Goal: Task Accomplishment & Management: Manage account settings

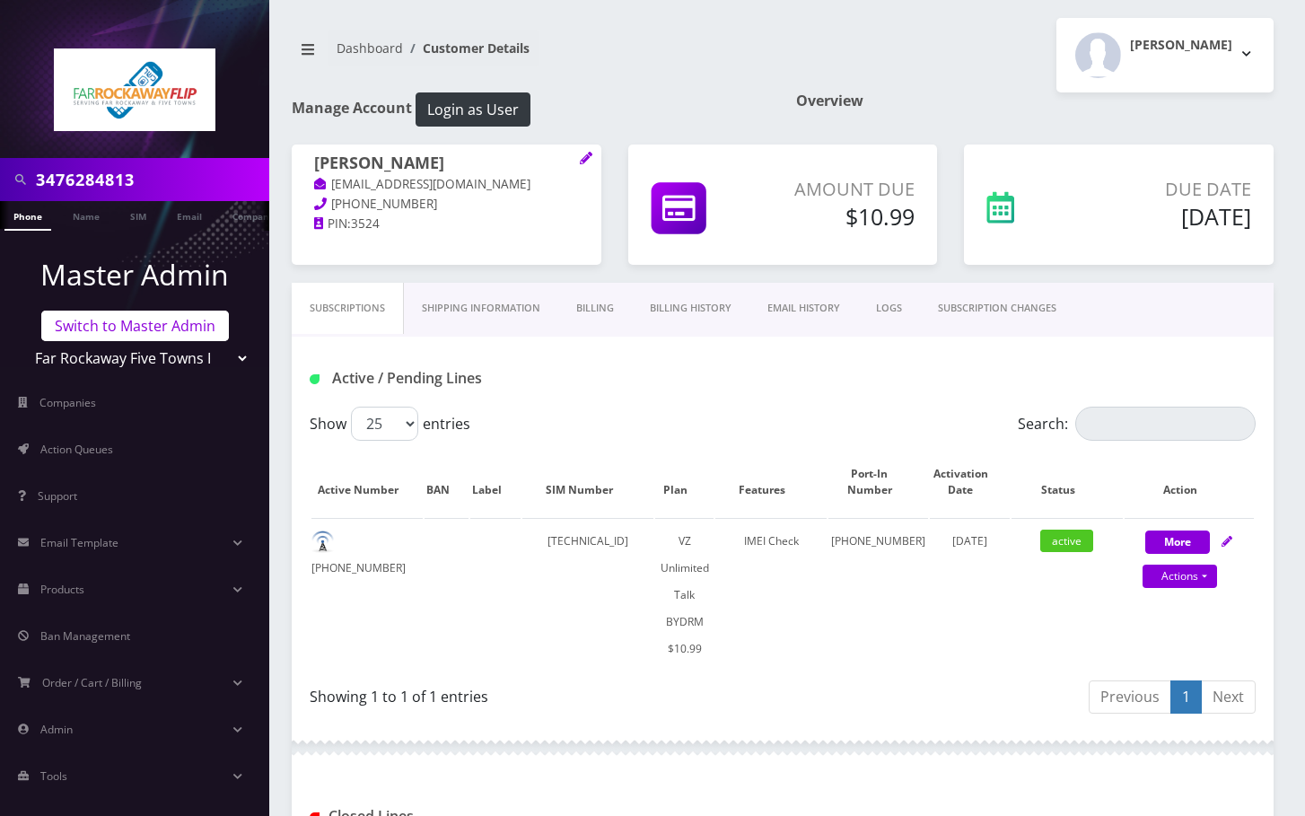
scroll to position [292, 0]
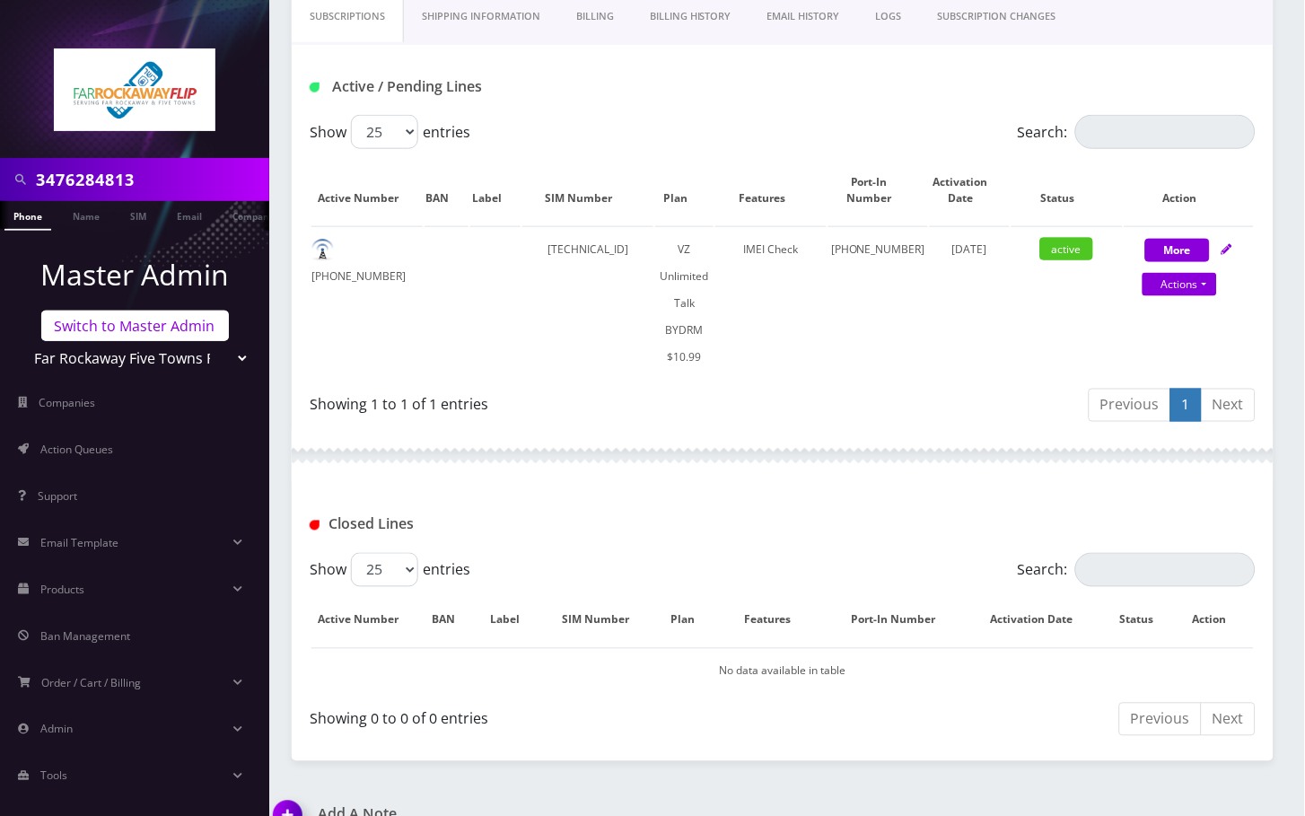
click at [116, 326] on link "Switch to Master Admin" at bounding box center [135, 326] width 188 height 31
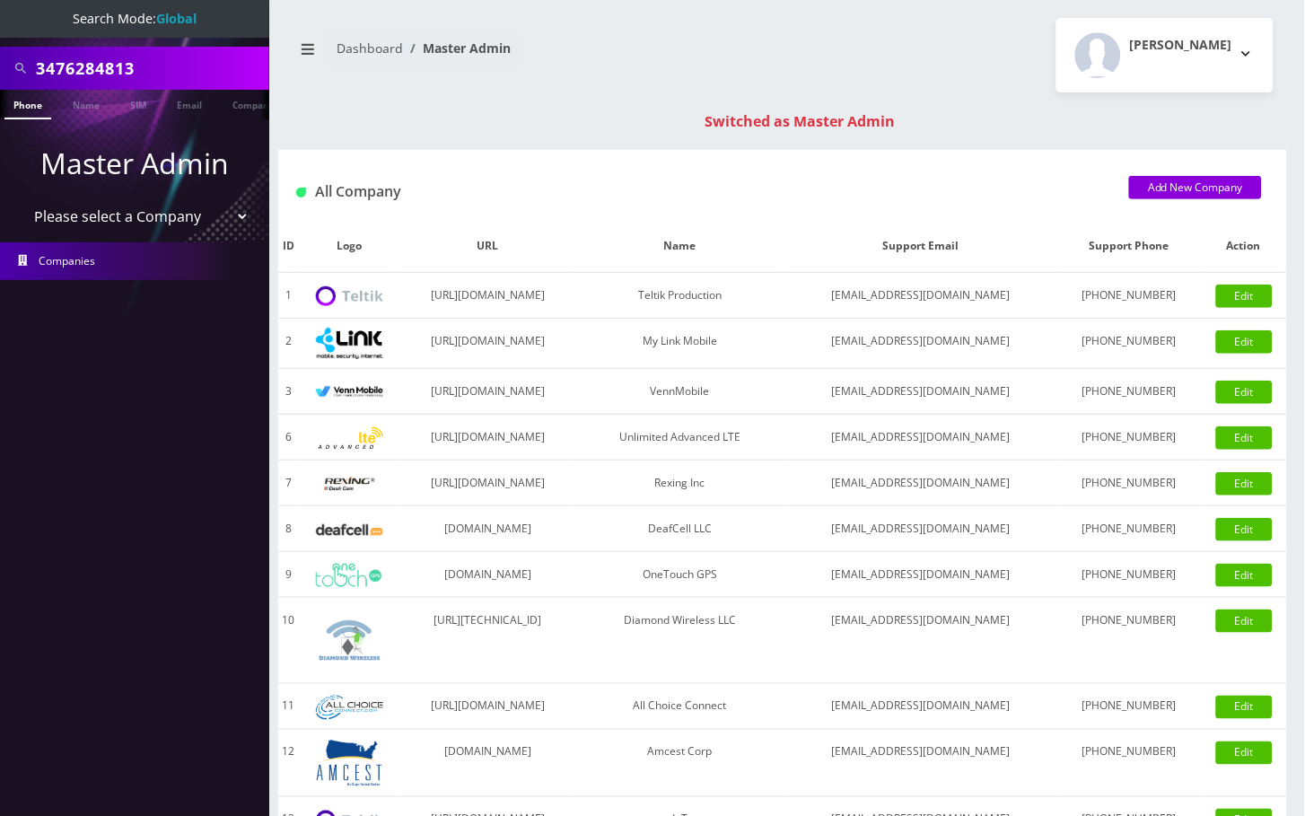
click at [113, 59] on input "3476284813" at bounding box center [150, 68] width 229 height 34
paste input "8483290854"
type input "8483290854"
click at [40, 111] on link "Phone" at bounding box center [27, 105] width 47 height 30
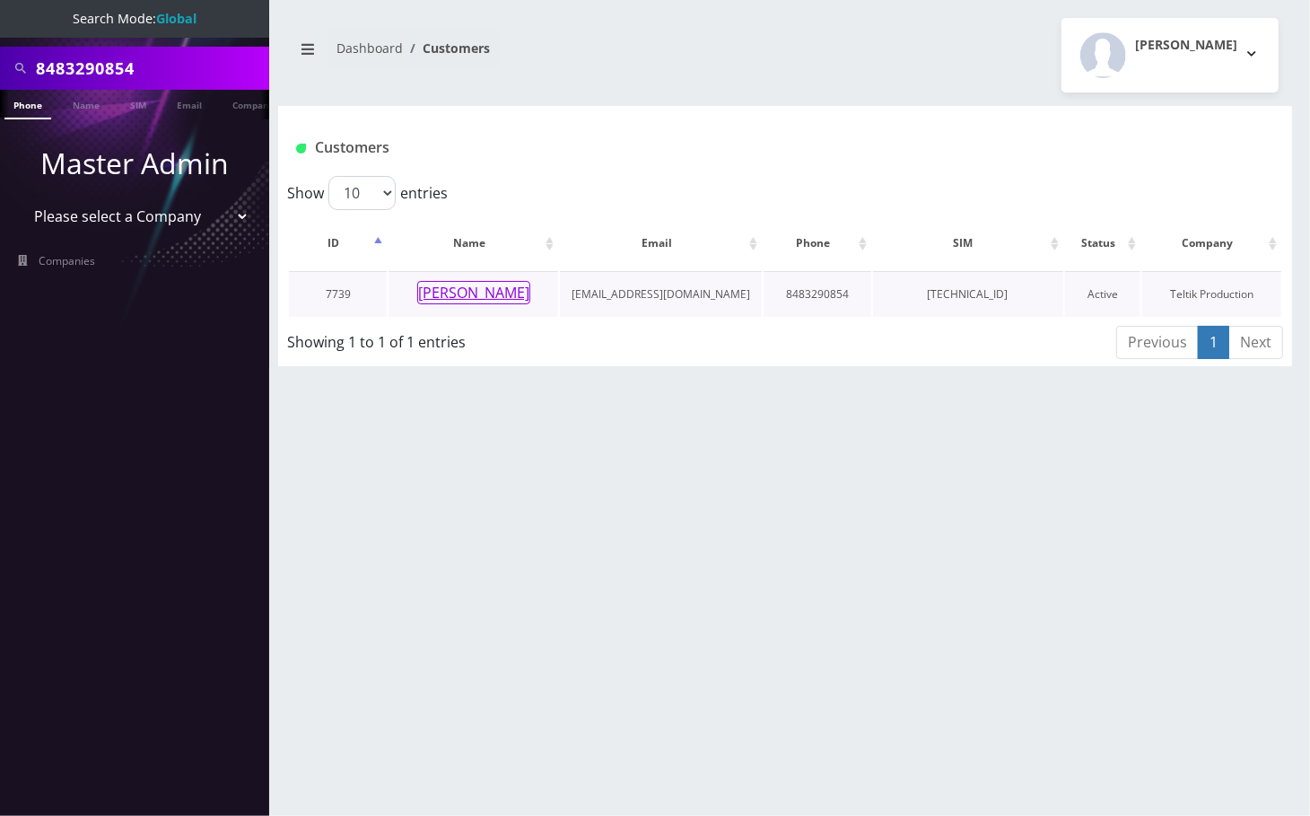
click at [474, 302] on button "Sara Koledetsky" at bounding box center [473, 292] width 113 height 23
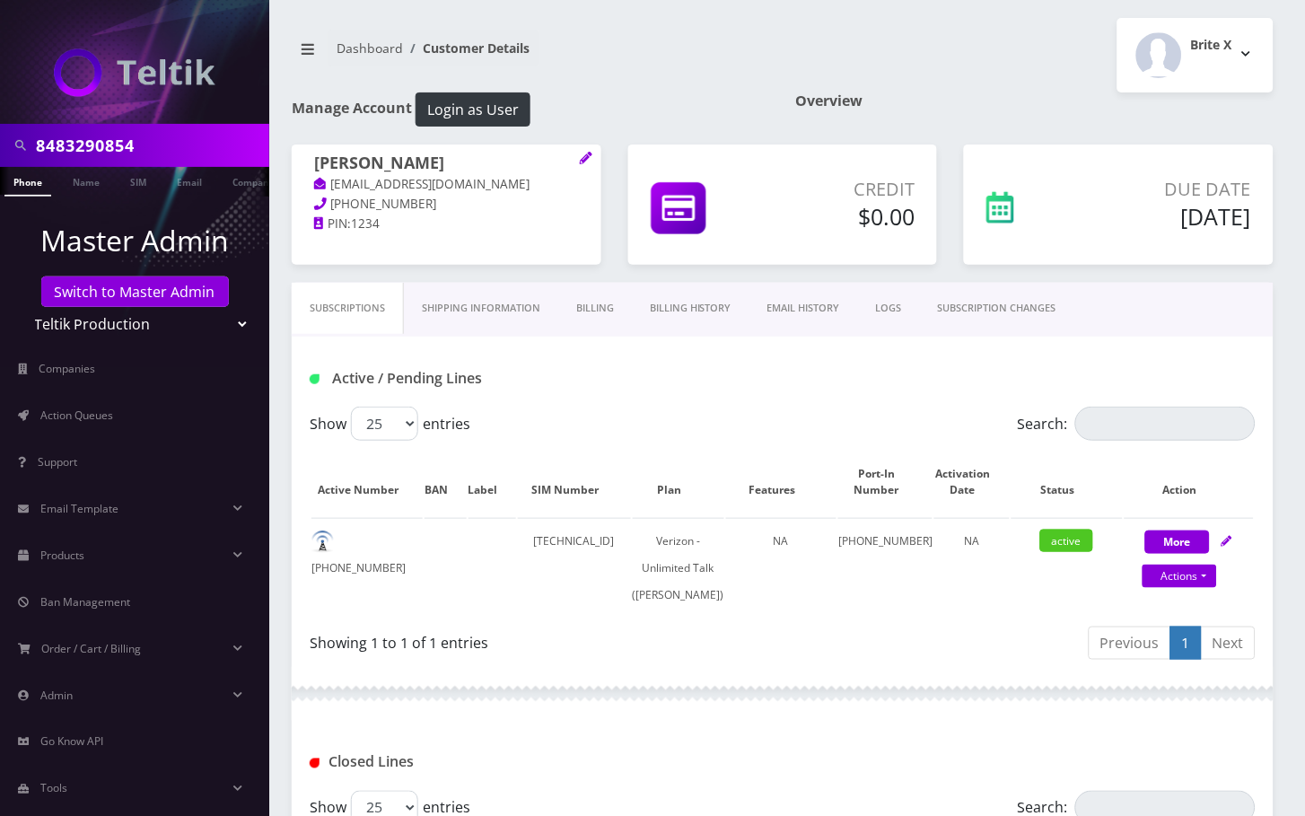
click at [83, 148] on input "8483290854" at bounding box center [150, 145] width 229 height 34
click at [109, 299] on link "Switch to Master Admin" at bounding box center [135, 291] width 188 height 31
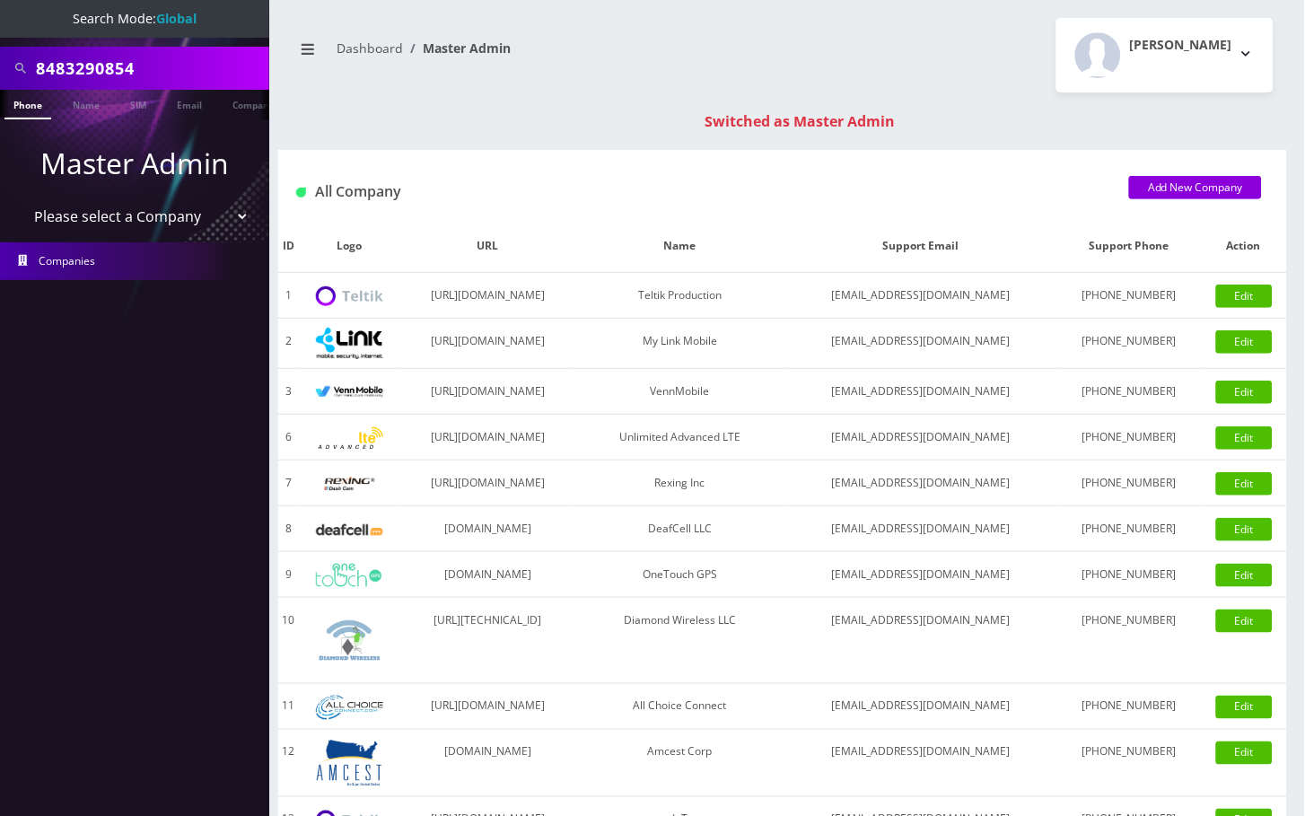
click at [115, 61] on input "8483290854" at bounding box center [150, 68] width 229 height 34
type input "8453522722"
click at [36, 106] on link "Phone" at bounding box center [27, 105] width 47 height 30
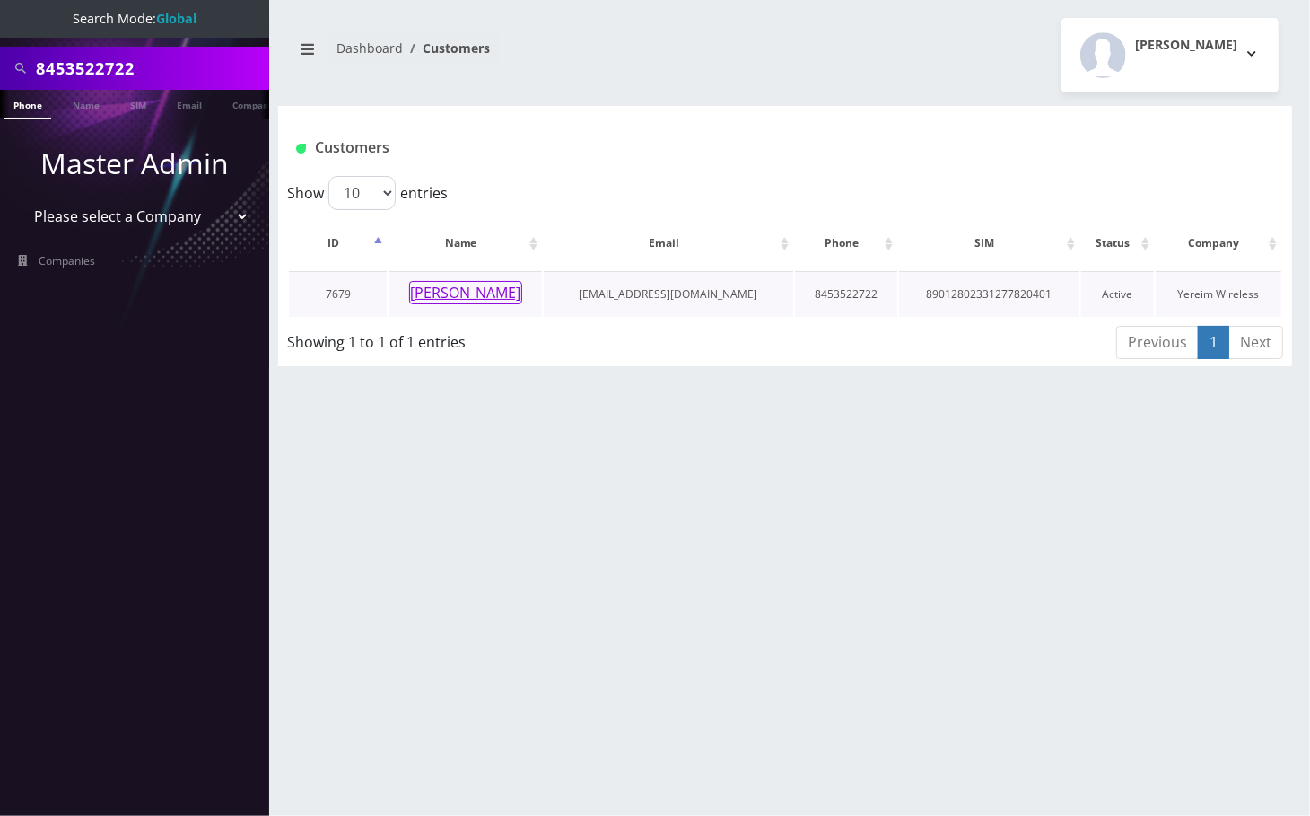
click at [454, 293] on button "[PERSON_NAME]" at bounding box center [465, 292] width 113 height 23
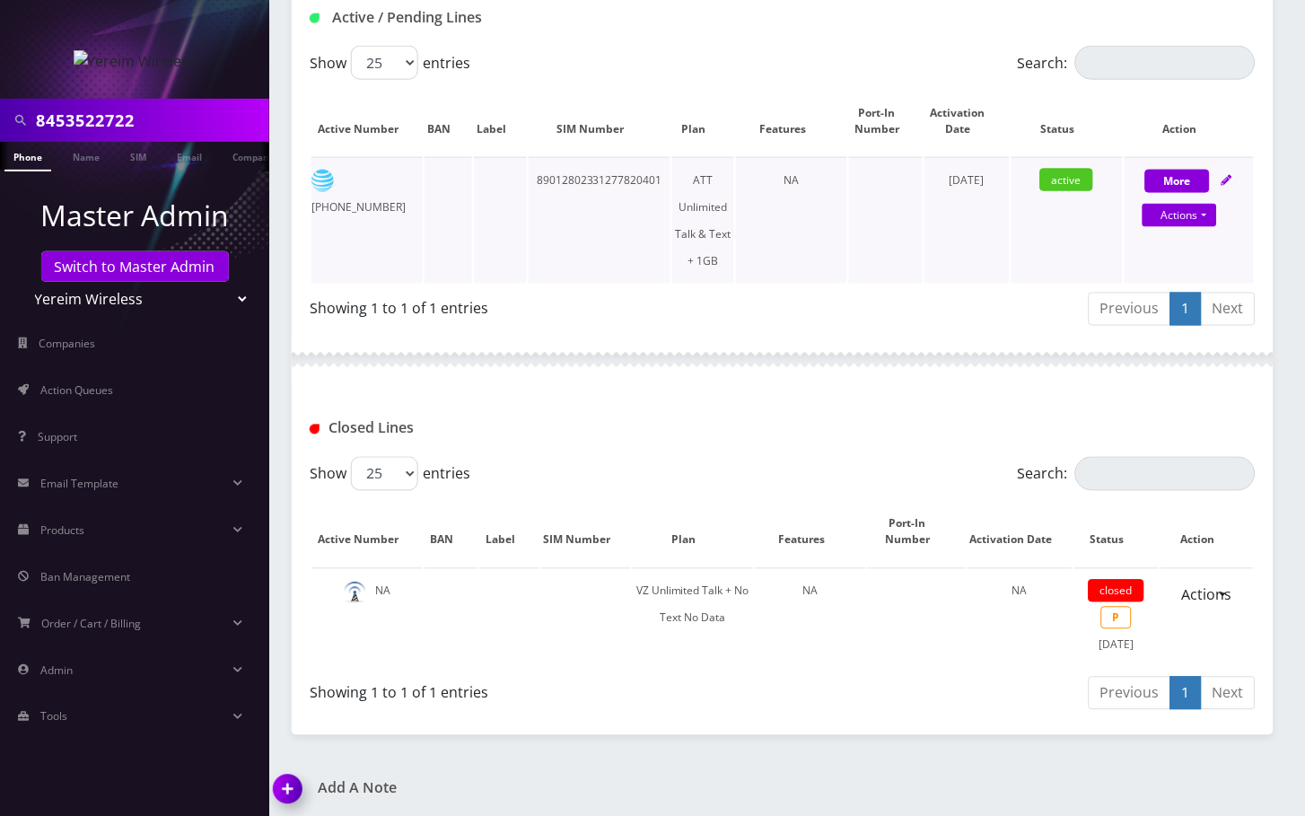
scroll to position [436, 0]
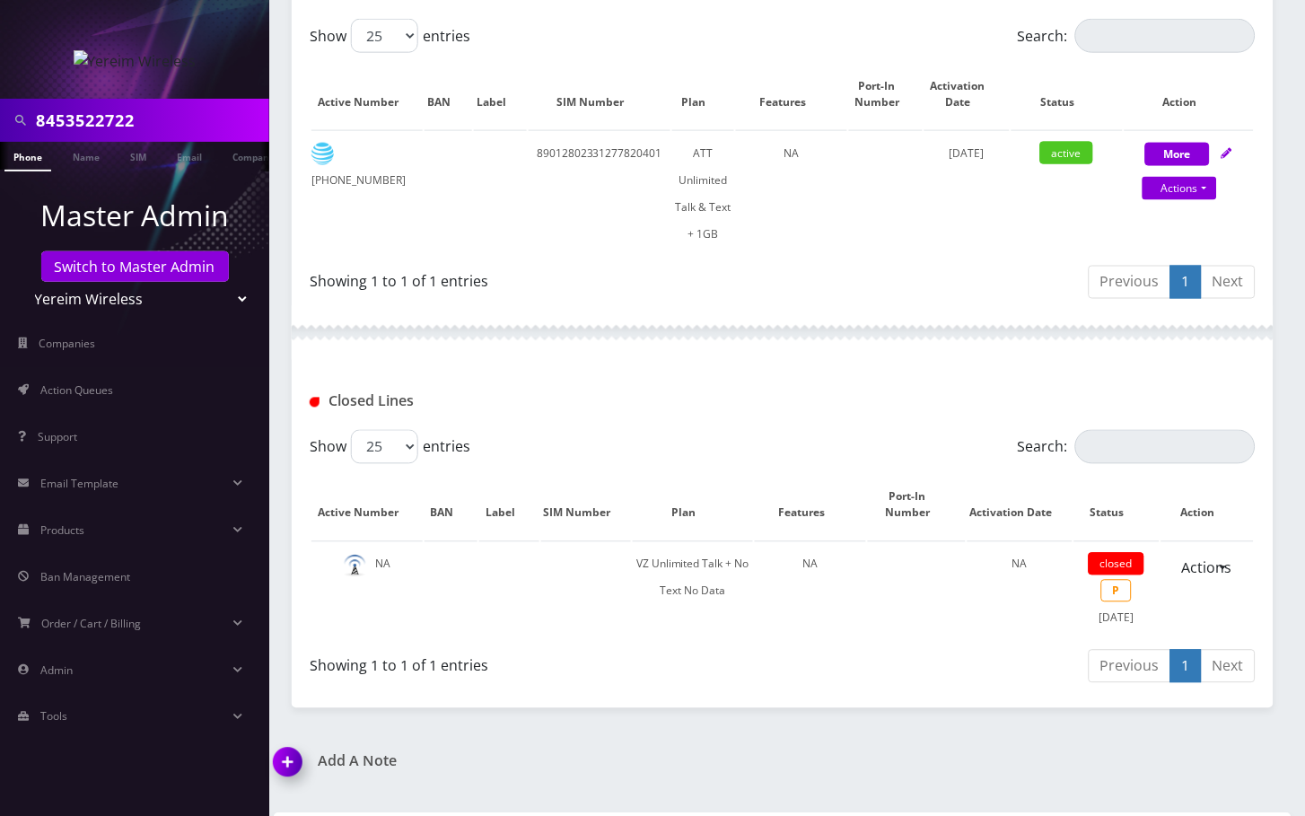
click at [109, 117] on input "8453522722" at bounding box center [150, 120] width 229 height 34
paste input "9148000011835964147"
type input "[TECHNICAL_ID]"
click at [144, 153] on link "SIM" at bounding box center [138, 157] width 34 height 30
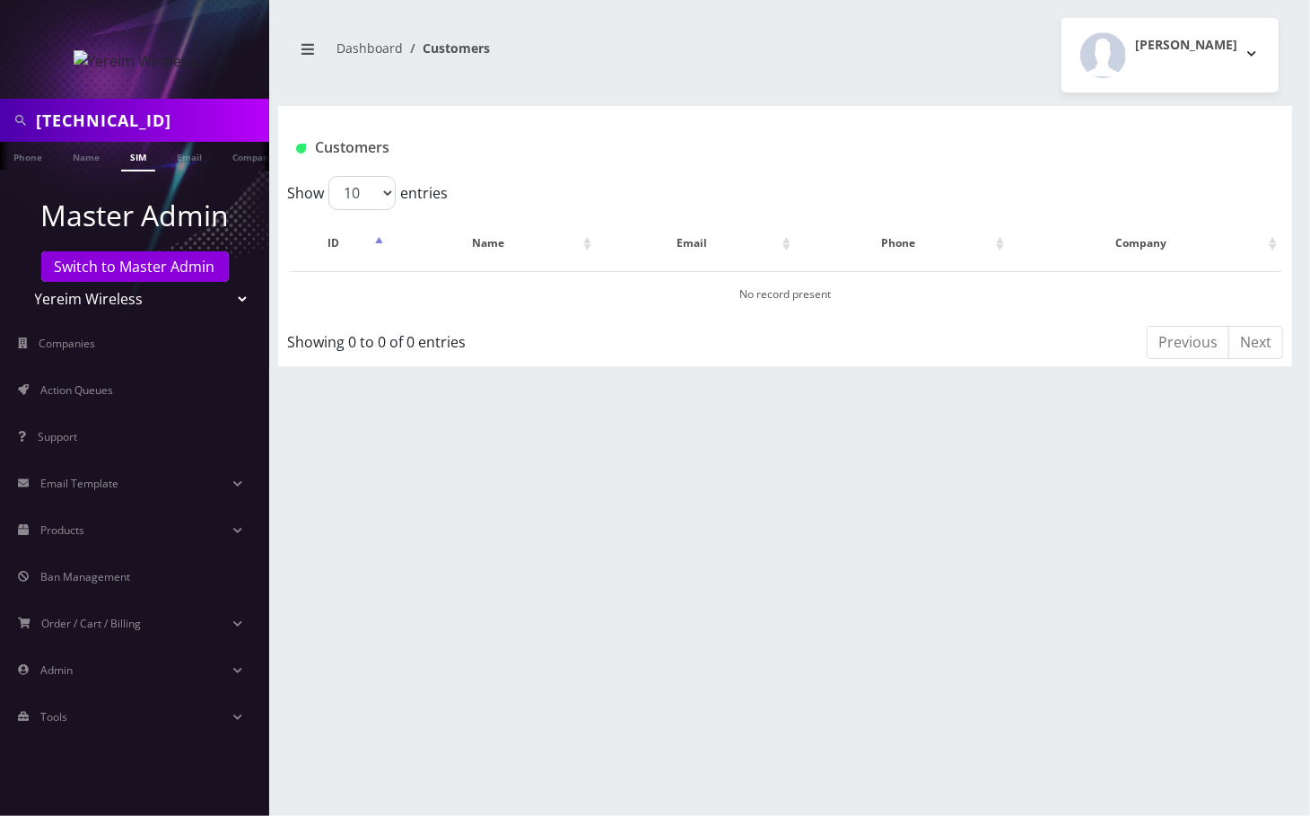
click at [617, 92] on div "[TECHNICAL_ID] Phone Name SIM Email Company Customer Dashboard Customers [PERSO…" at bounding box center [785, 408] width 1050 height 816
click at [573, 55] on nav "Dashboard Customers" at bounding box center [532, 55] width 480 height 51
click at [607, 71] on nav "Dashboard Customers" at bounding box center [532, 55] width 480 height 51
click at [573, 76] on nav "Dashboard Customers" at bounding box center [532, 55] width 480 height 51
click at [108, 267] on link "Switch to Master Admin" at bounding box center [135, 266] width 188 height 31
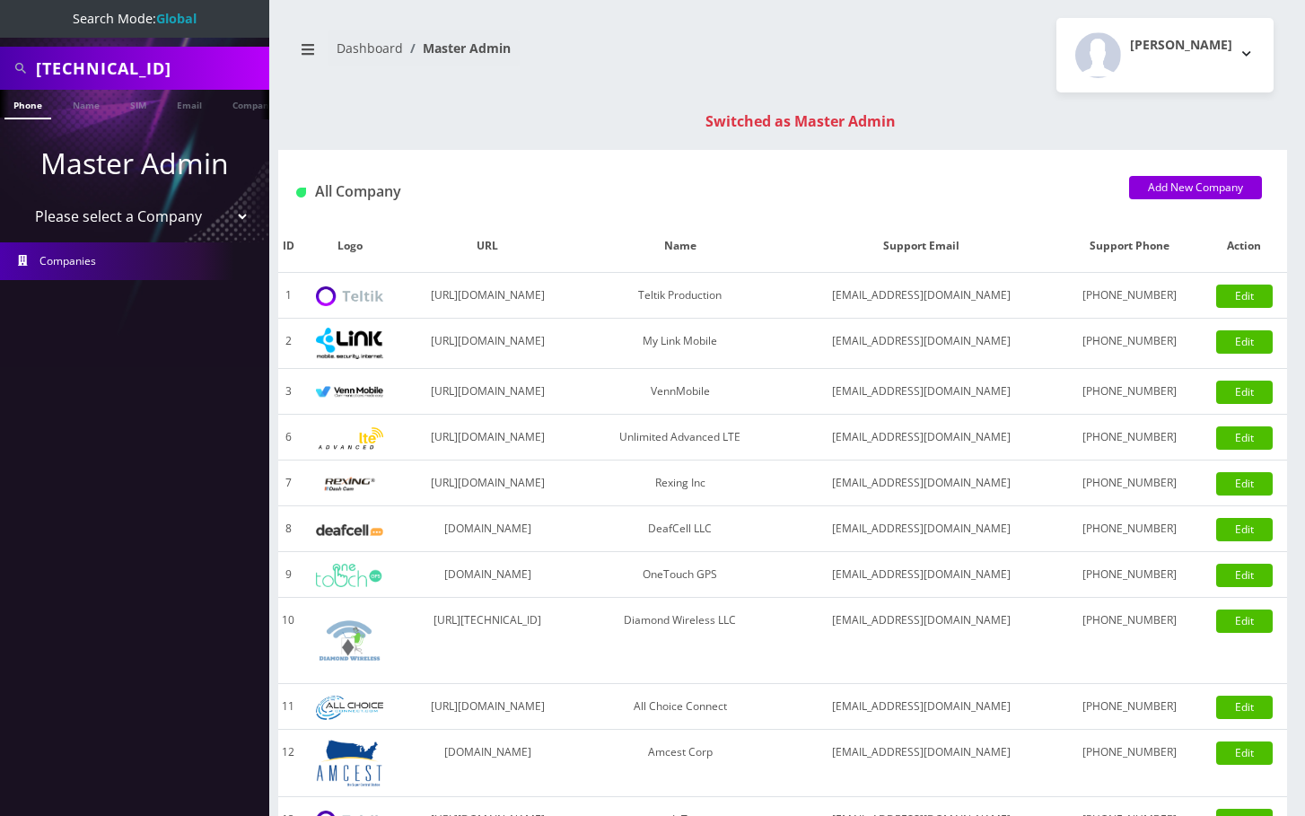
click at [111, 62] on input "[TECHNICAL_ID]" at bounding box center [150, 68] width 229 height 34
type input "5618490364"
click at [25, 109] on link "Phone" at bounding box center [27, 105] width 47 height 30
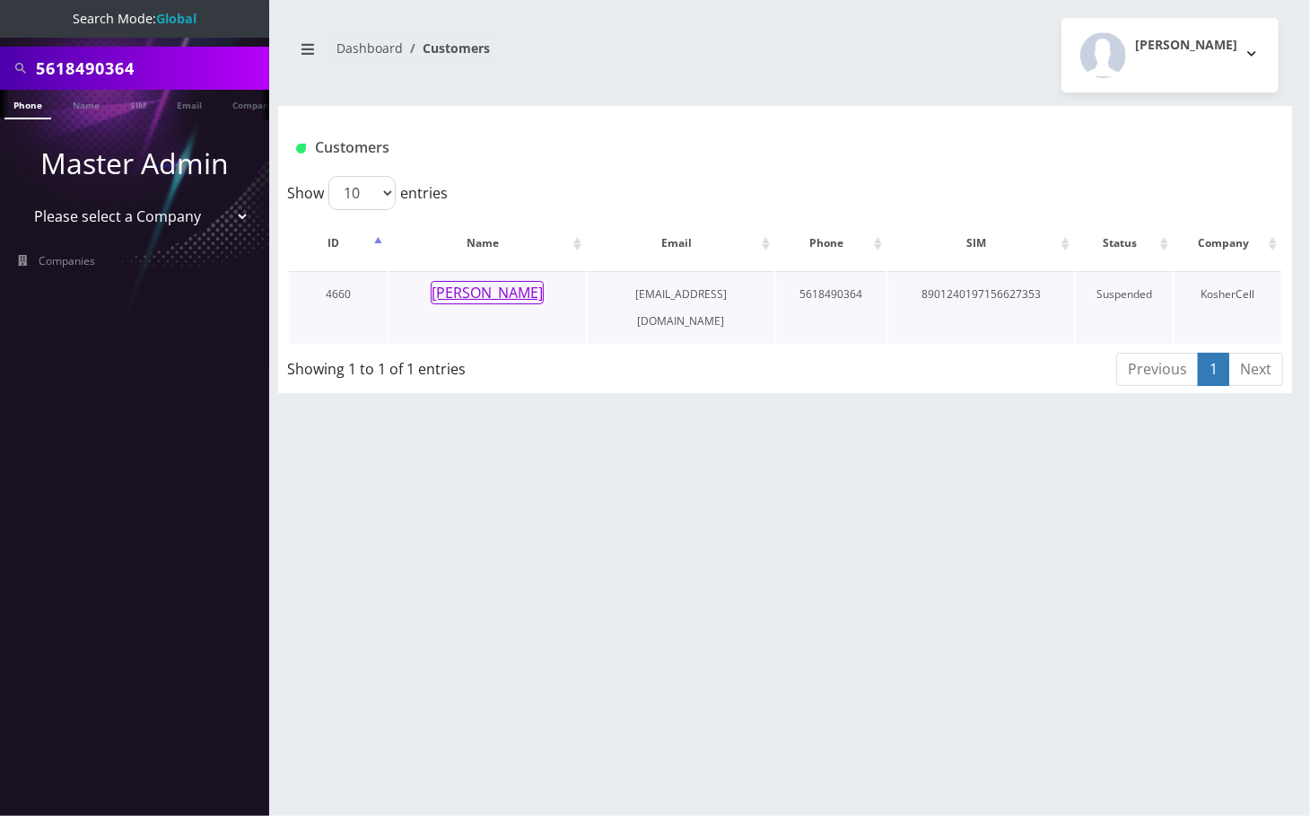
click at [499, 293] on button "[PERSON_NAME]" at bounding box center [487, 292] width 113 height 23
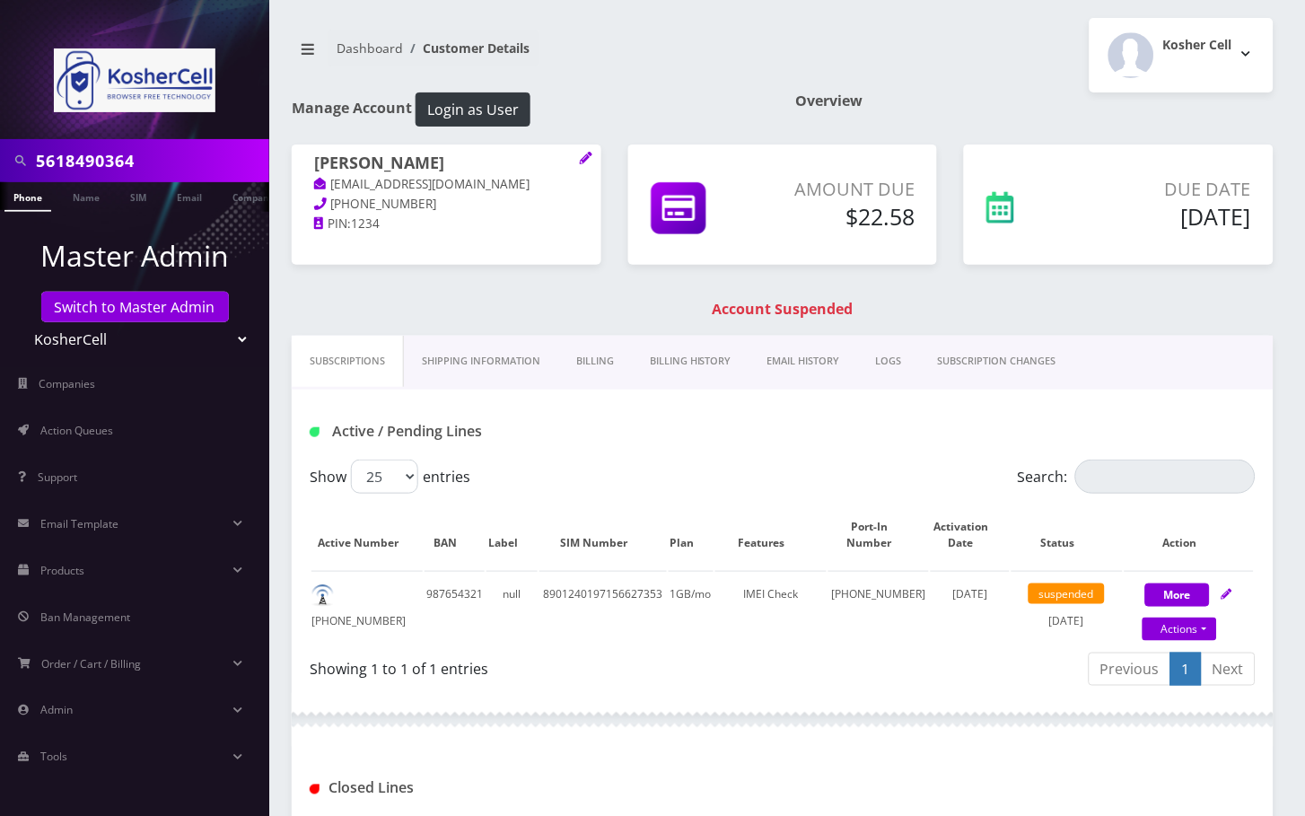
scroll to position [239, 0]
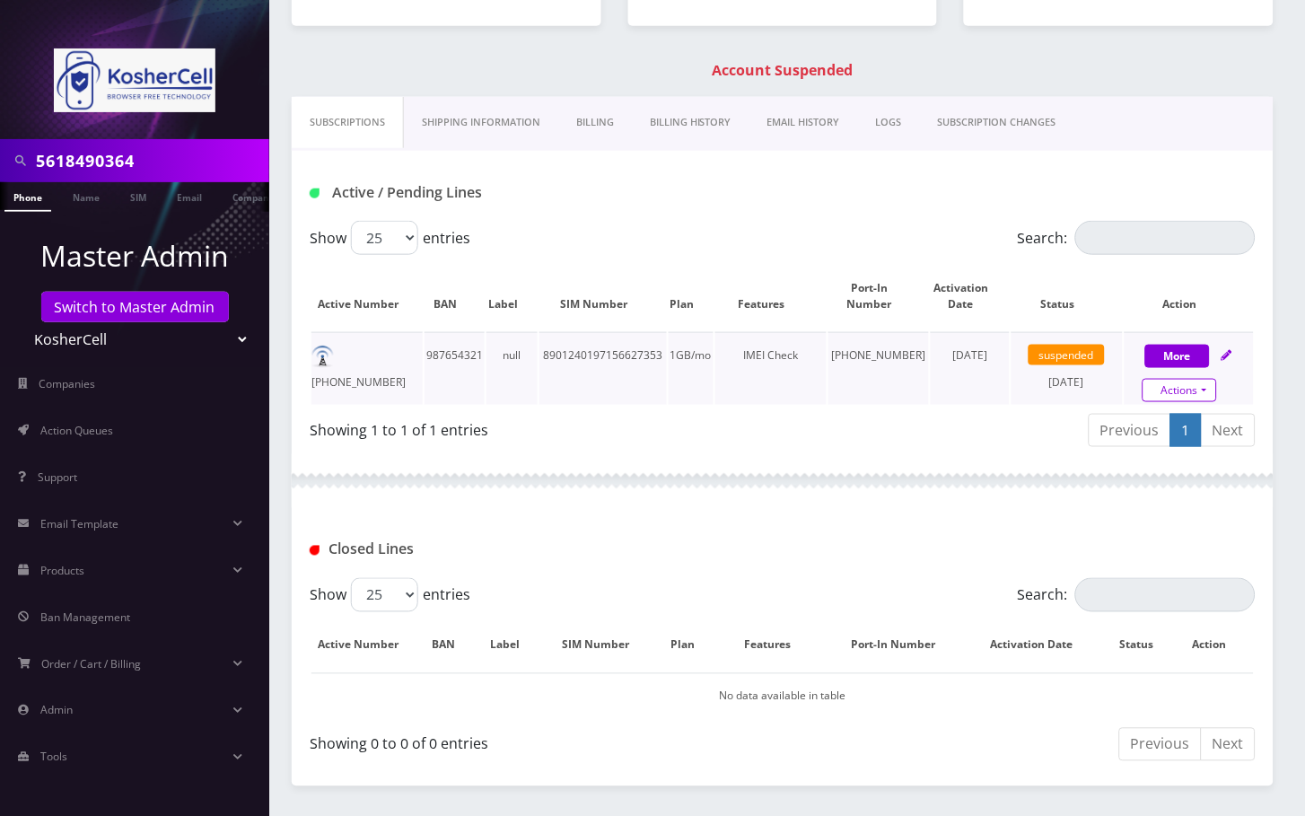
click at [1204, 384] on link "Actions" at bounding box center [1180, 390] width 74 height 23
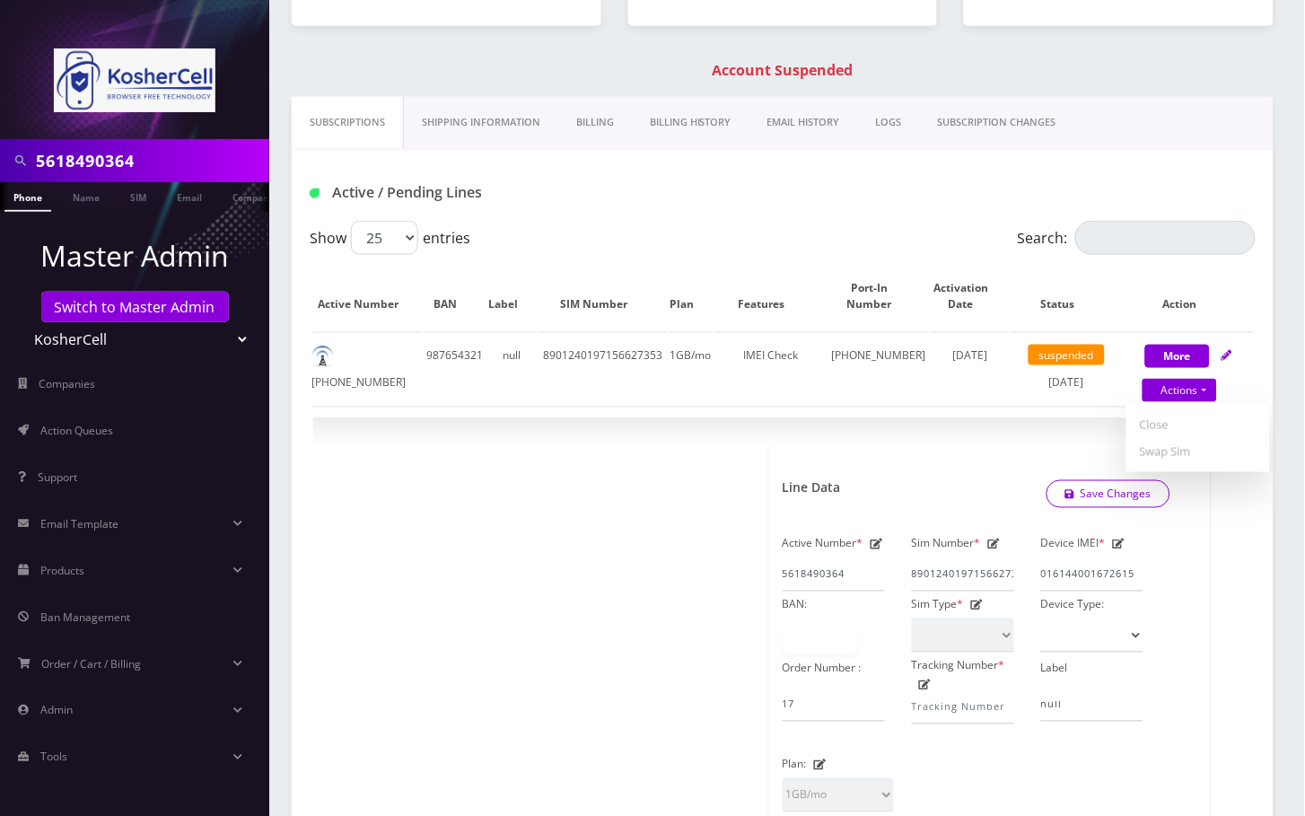
click at [796, 219] on div "Active / Pending Lines" at bounding box center [783, 186] width 982 height 70
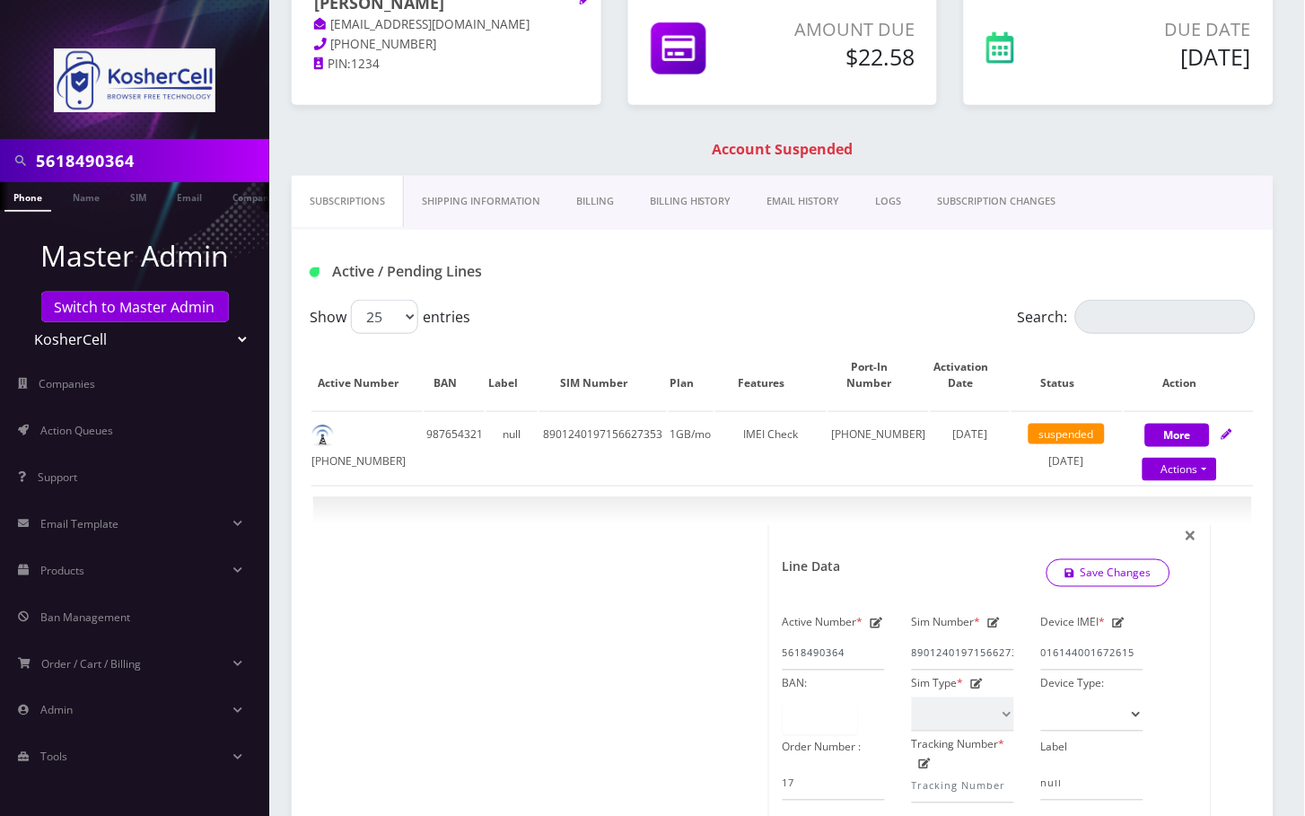
scroll to position [0, 0]
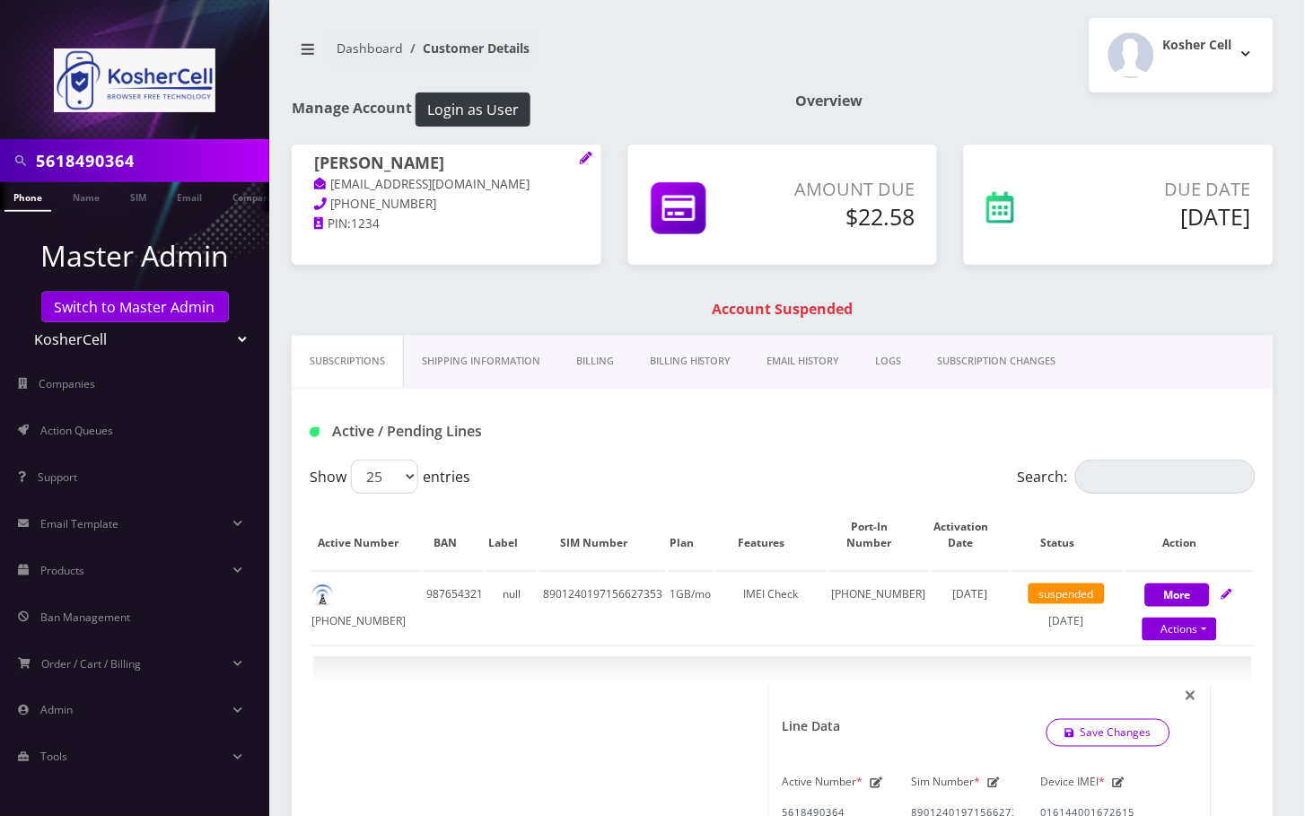
click at [1007, 363] on link "SUBSCRIPTION CHANGES" at bounding box center [997, 361] width 154 height 51
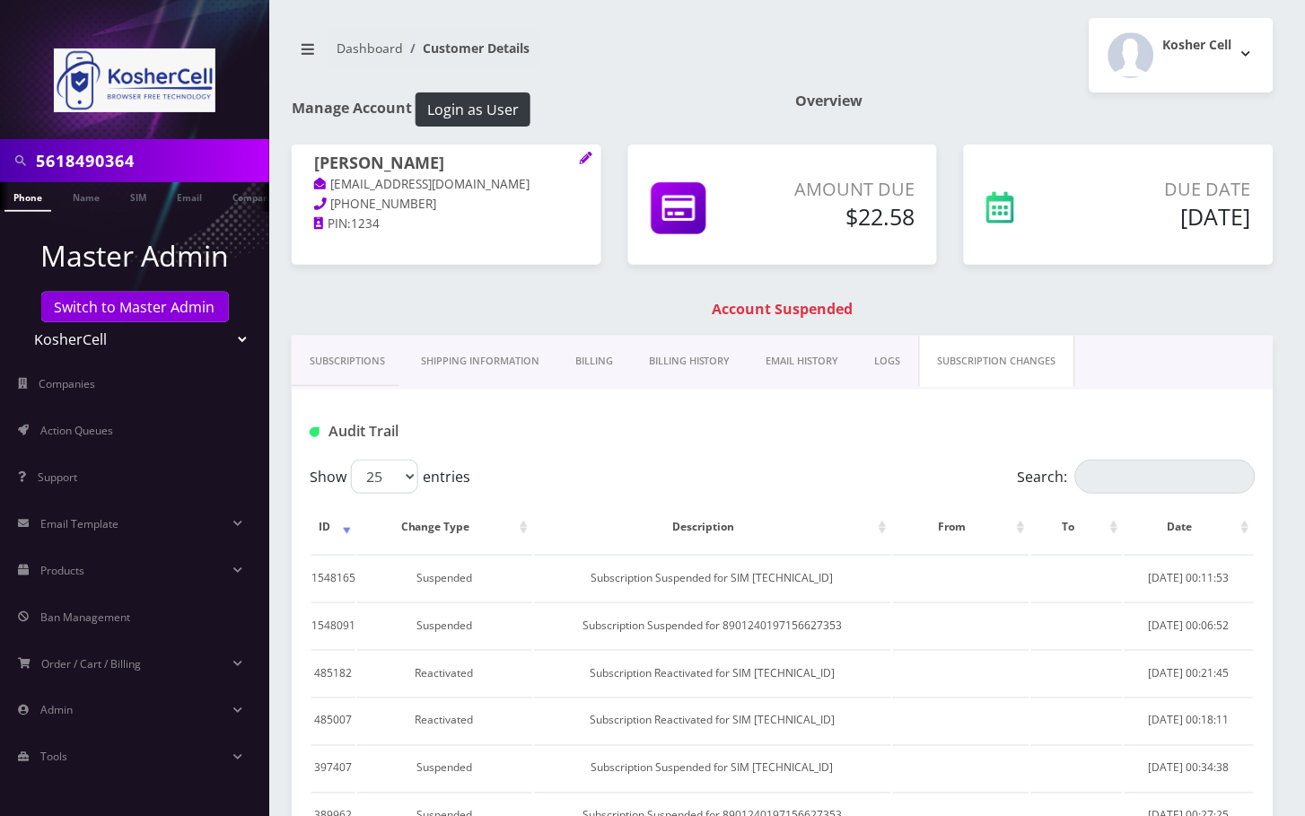
click at [693, 354] on link "Billing History" at bounding box center [690, 361] width 118 height 51
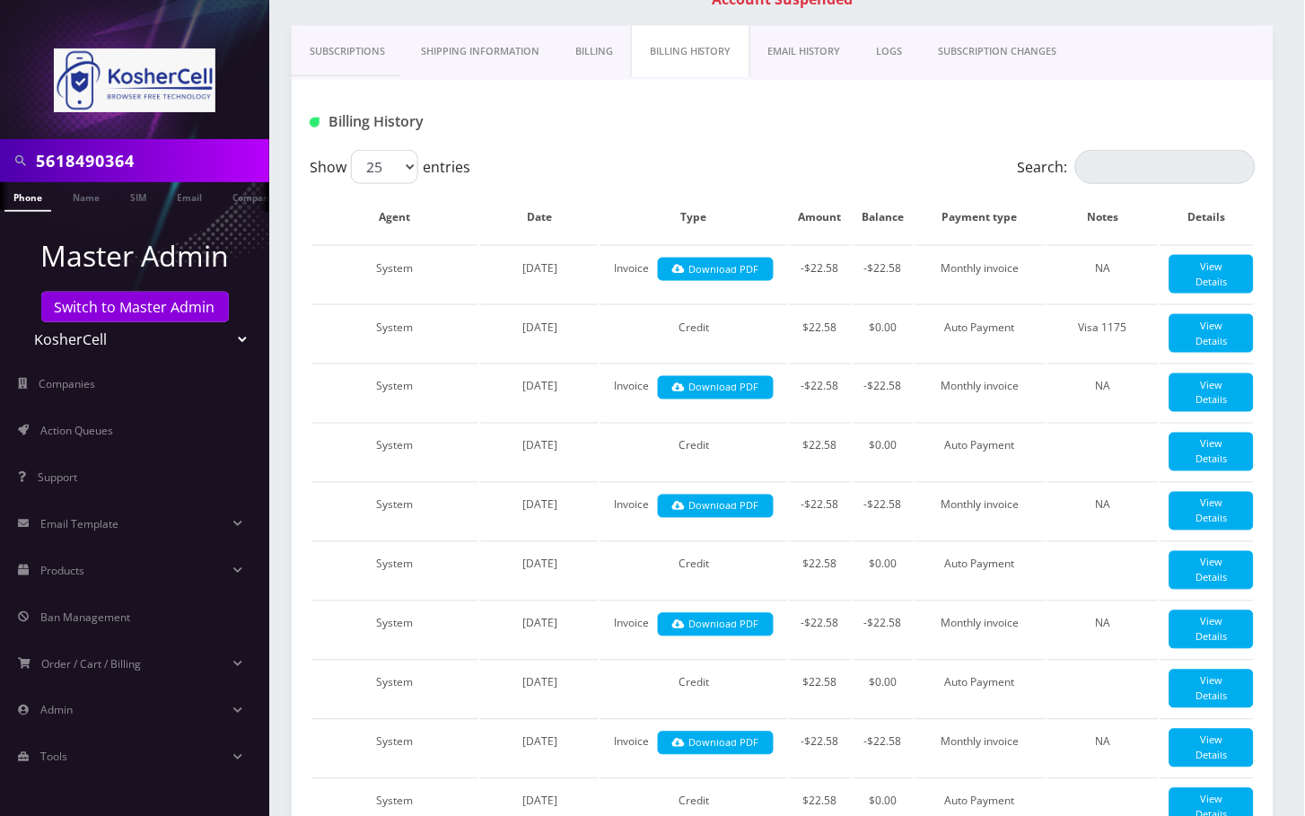
scroll to position [119, 0]
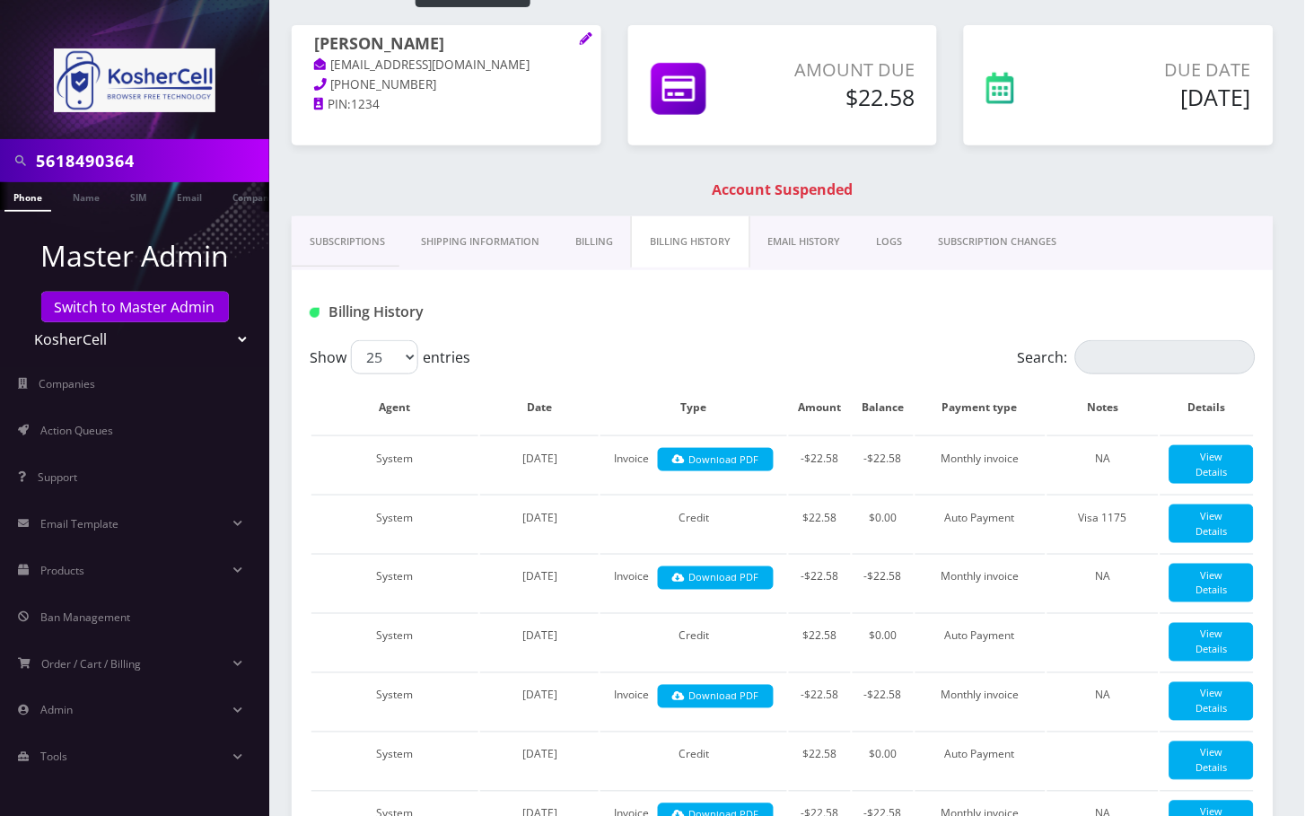
click at [351, 253] on link "Subscriptions" at bounding box center [347, 241] width 111 height 51
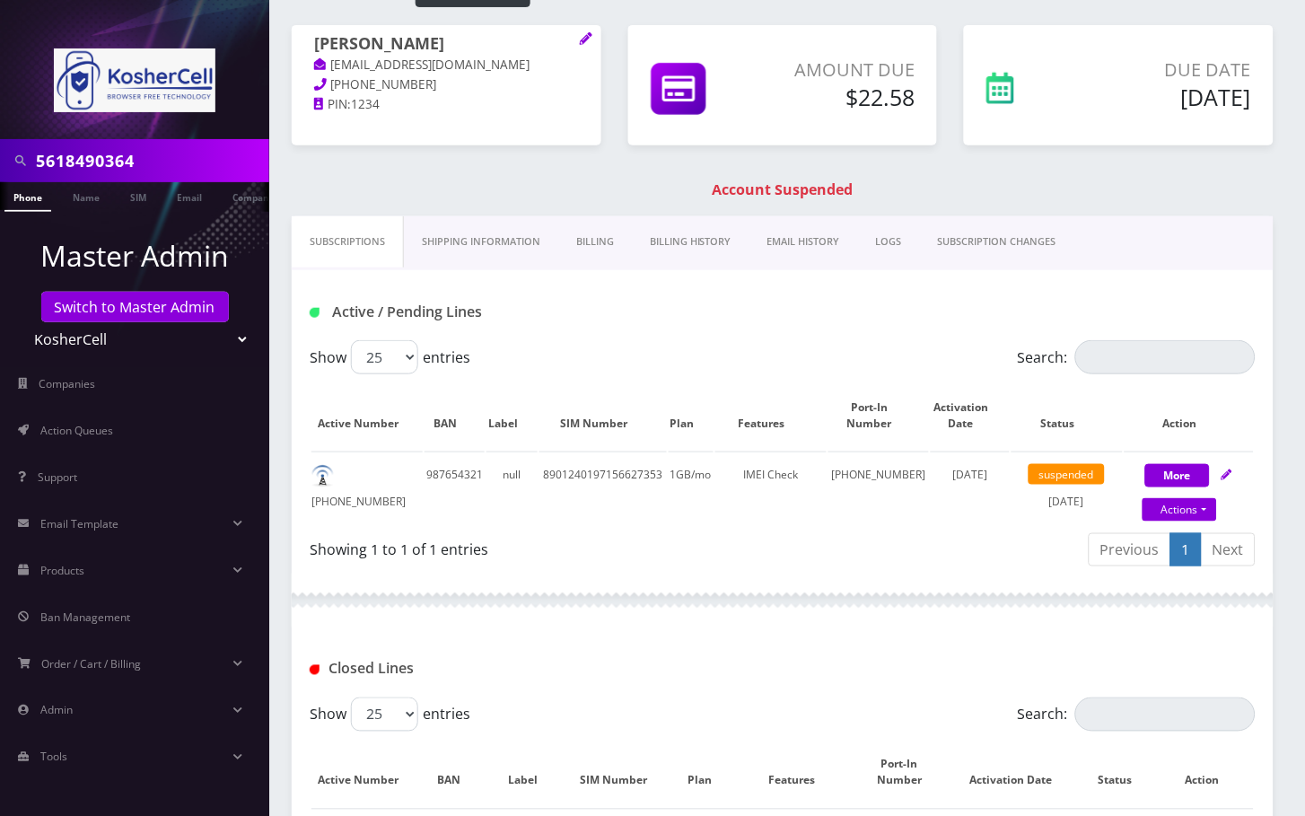
click at [624, 250] on link "Billing" at bounding box center [595, 241] width 74 height 51
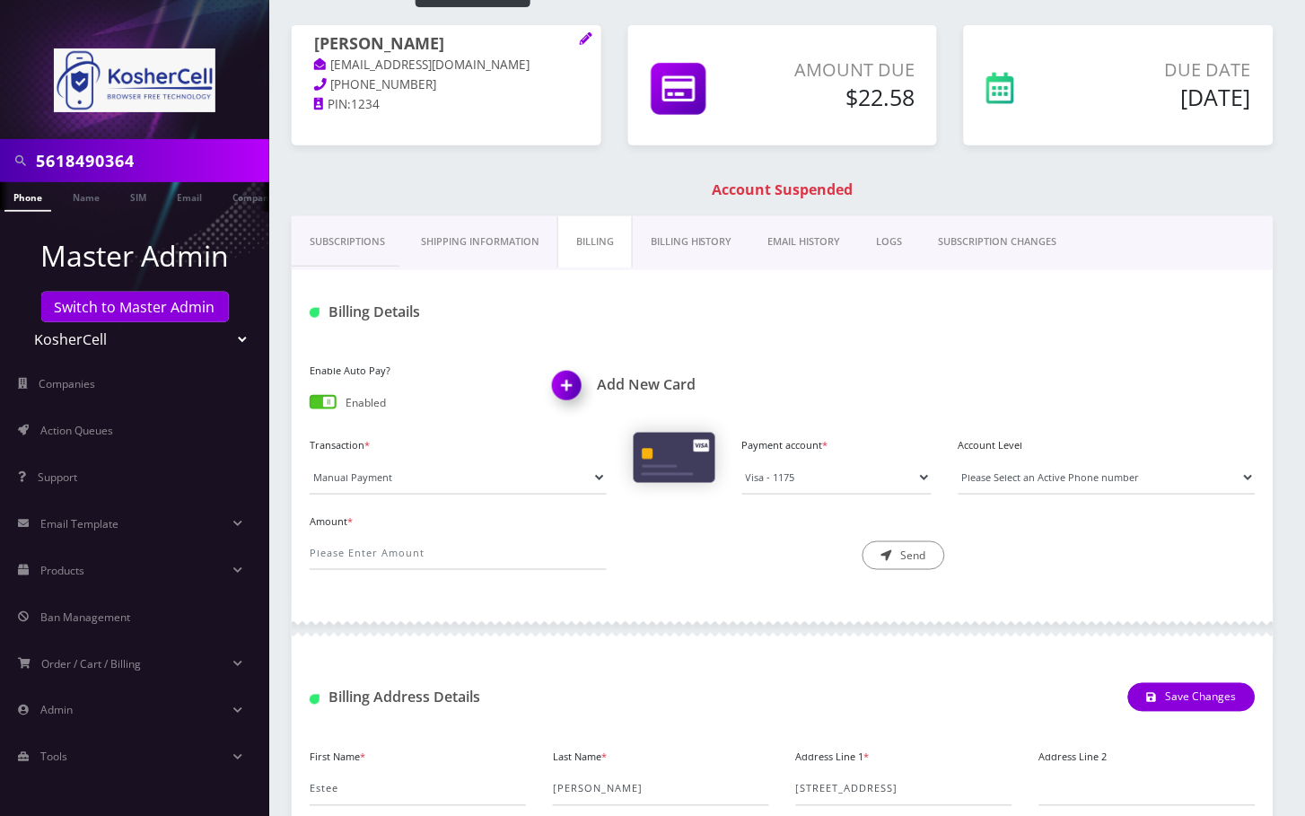
click at [814, 500] on div "Transaction * Manual Payment Custom Charge Manual Credit Custom Invoice Payment…" at bounding box center [782, 471] width 973 height 76
click at [814, 487] on select "Master - 3723 Master - 8819 Master - 8819 Visa - 2157 Visa - 2157 Visa - 6738 V…" at bounding box center [836, 477] width 189 height 34
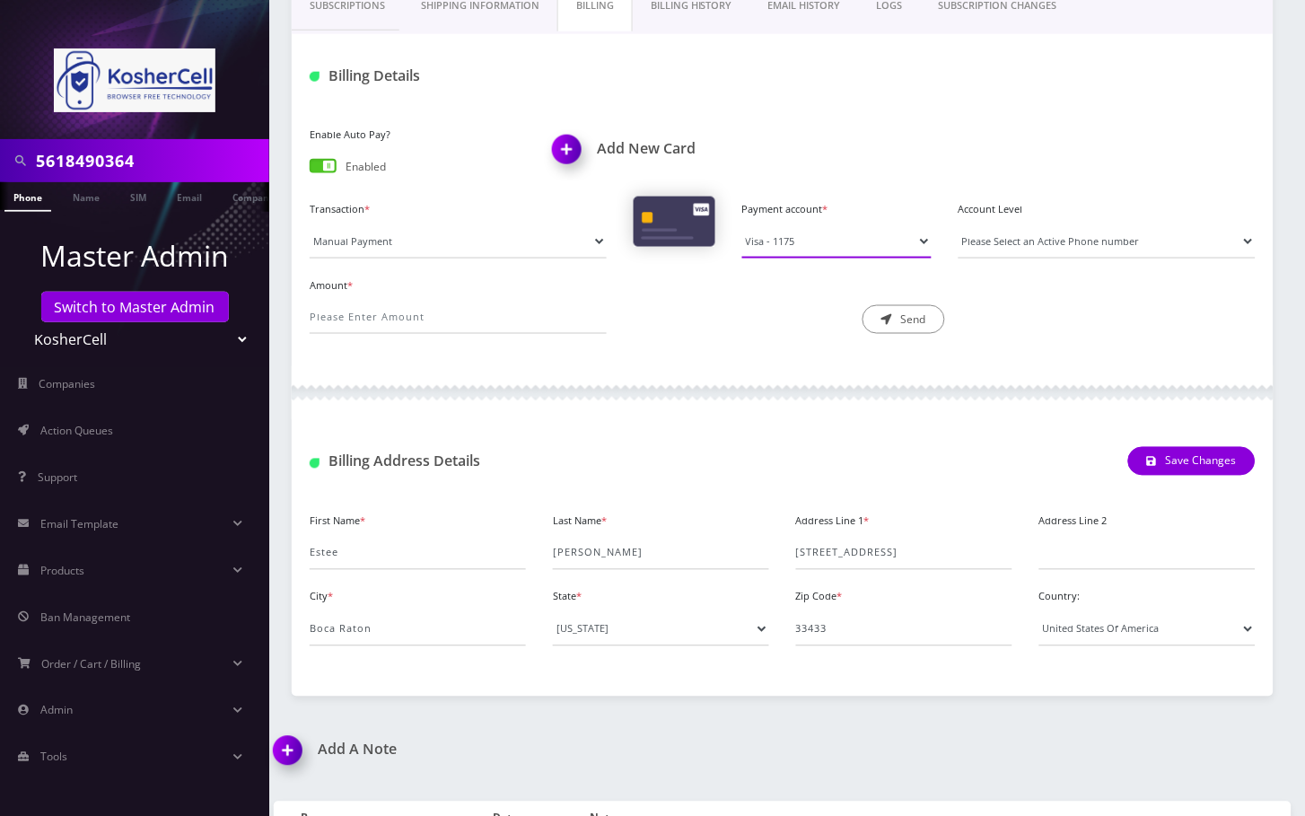
scroll to position [359, 0]
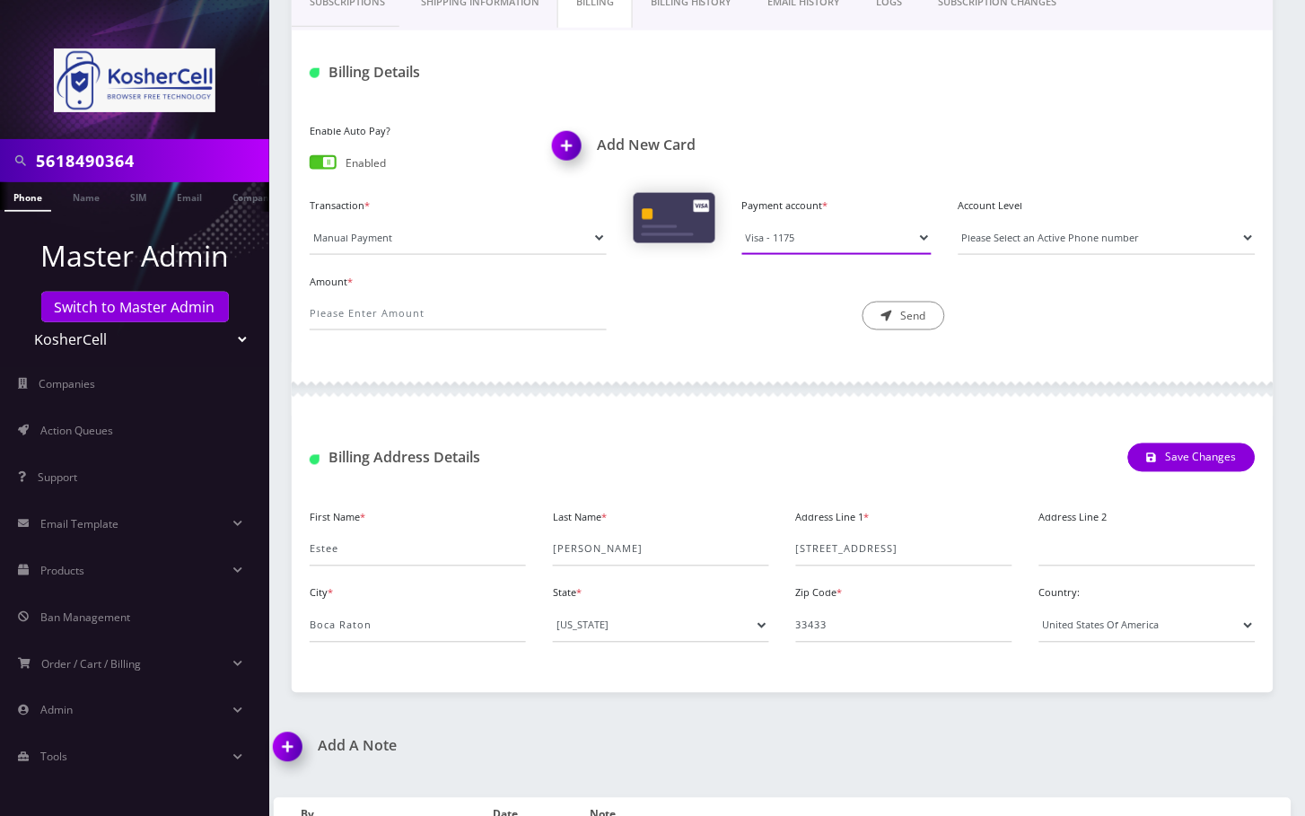
click at [801, 233] on select "Master - 3723 Master - 8819 Master - 8819 Visa - 2157 Visa - 2157 Visa - 6738 V…" at bounding box center [836, 238] width 189 height 34
click at [871, 231] on select "Master - 3723 Master - 8819 Master - 8819 Visa - 2157 Visa - 2157 Visa - 6738 V…" at bounding box center [836, 238] width 189 height 34
click at [316, 547] on input "Estee" at bounding box center [418, 549] width 216 height 34
click at [606, 560] on input "Hershkowitz" at bounding box center [661, 549] width 216 height 34
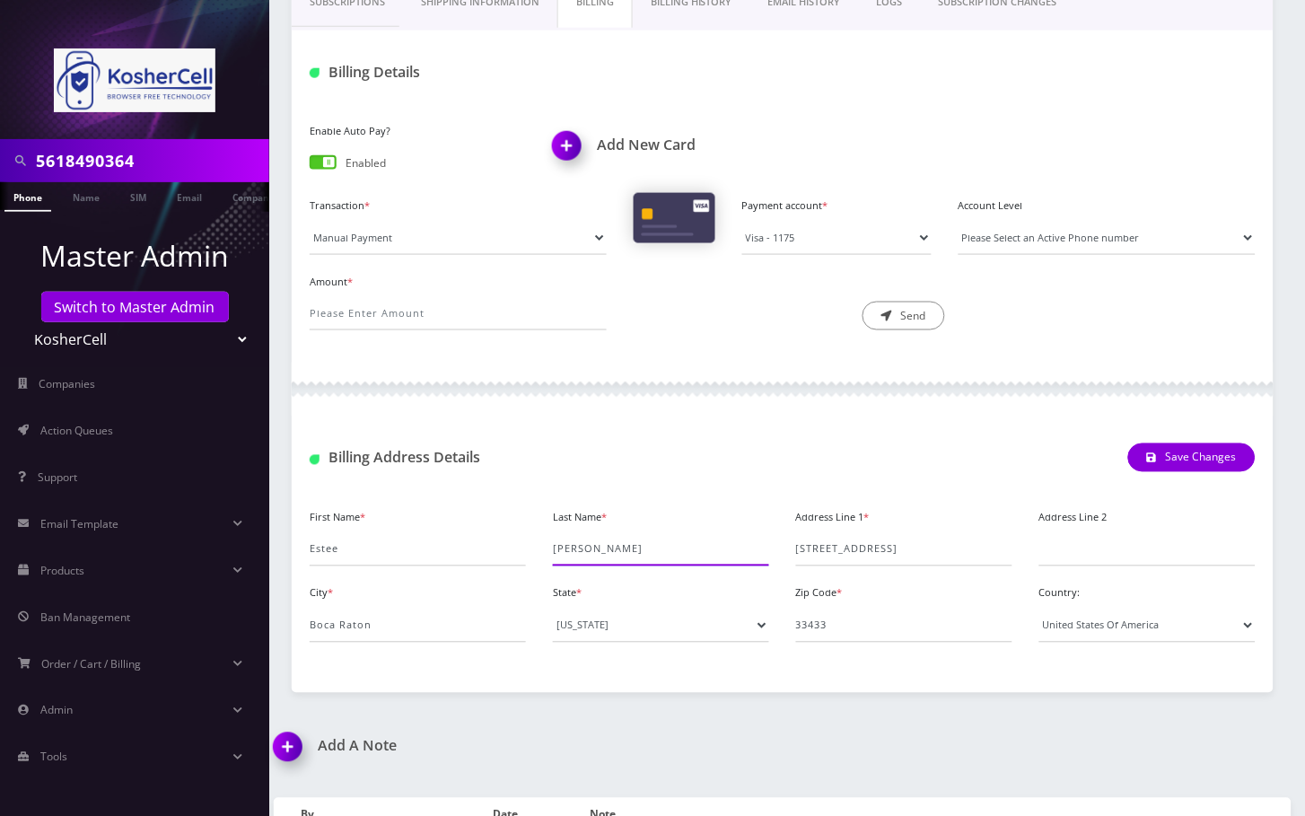
click at [606, 560] on input "Hershkowitz" at bounding box center [661, 549] width 216 height 34
click at [578, 143] on img at bounding box center [570, 152] width 53 height 53
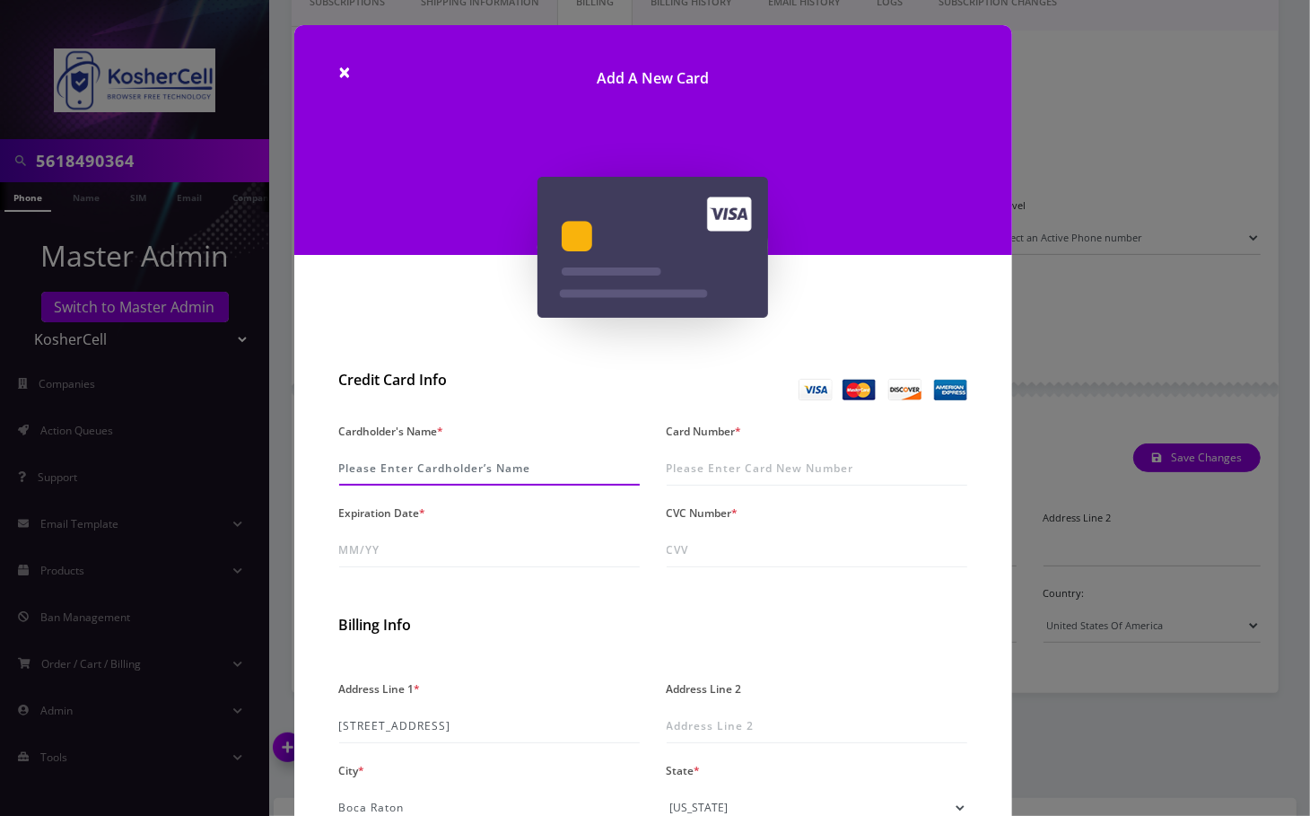
click at [503, 473] on input "Cardholder's Name *" at bounding box center [489, 468] width 301 height 34
paste input "Estee Hershkowitz"
type input "Estee Hershkowitz"
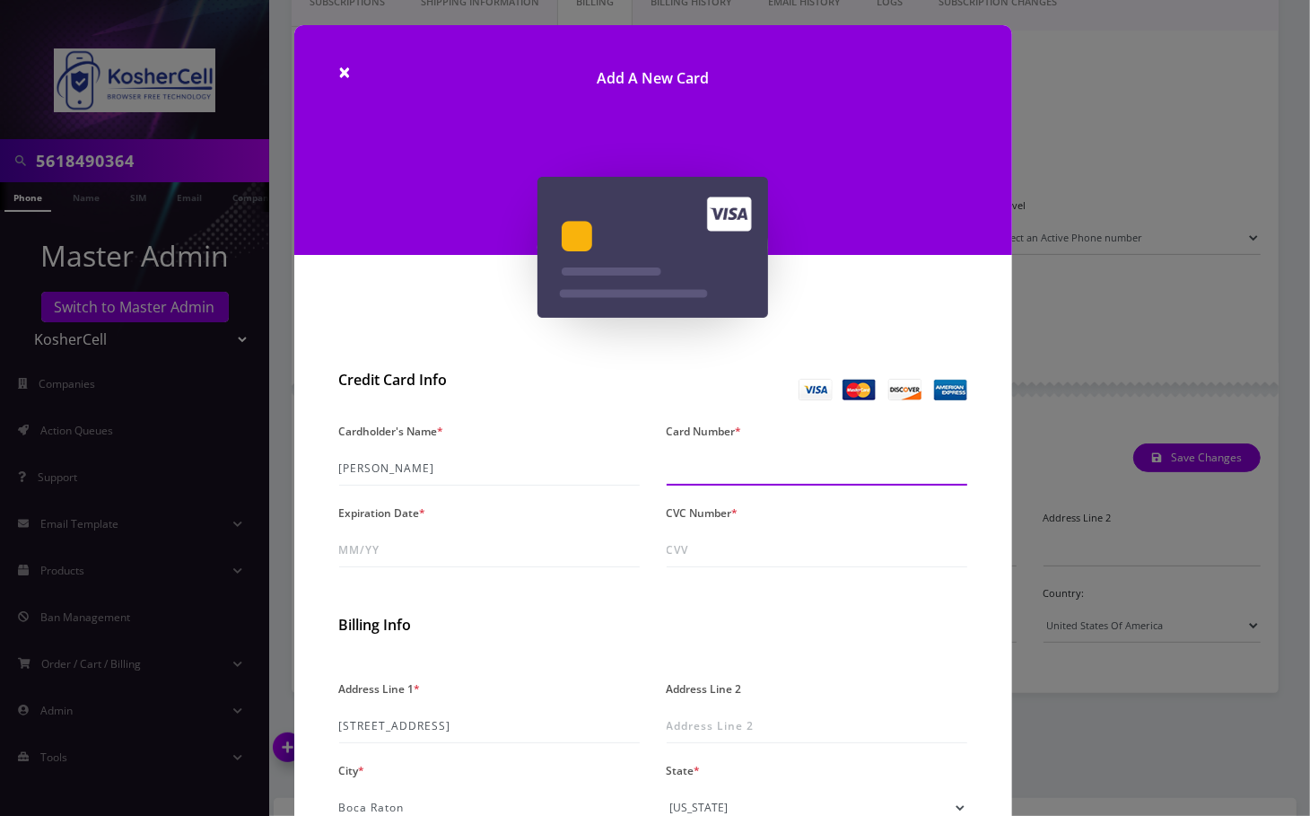
click at [716, 479] on input "Card Number *" at bounding box center [817, 468] width 301 height 34
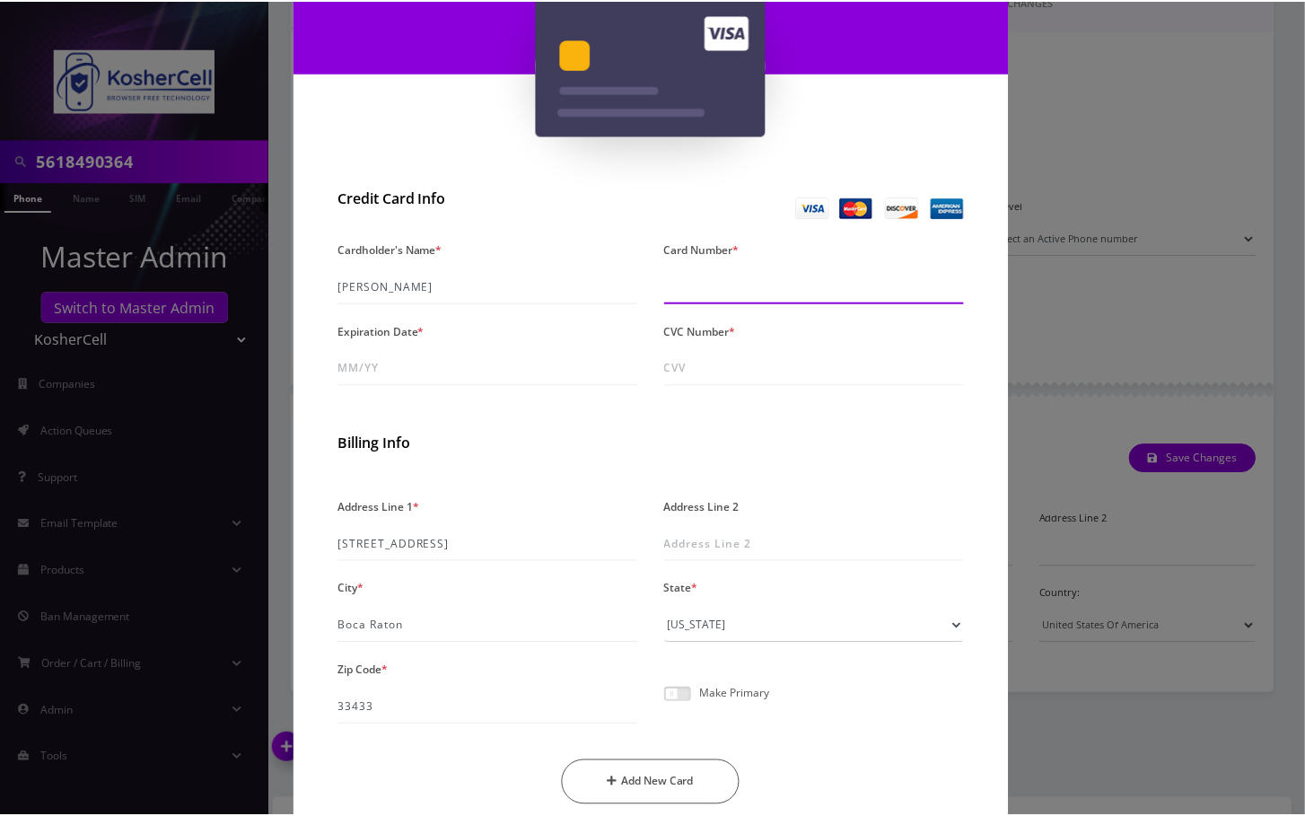
scroll to position [239, 0]
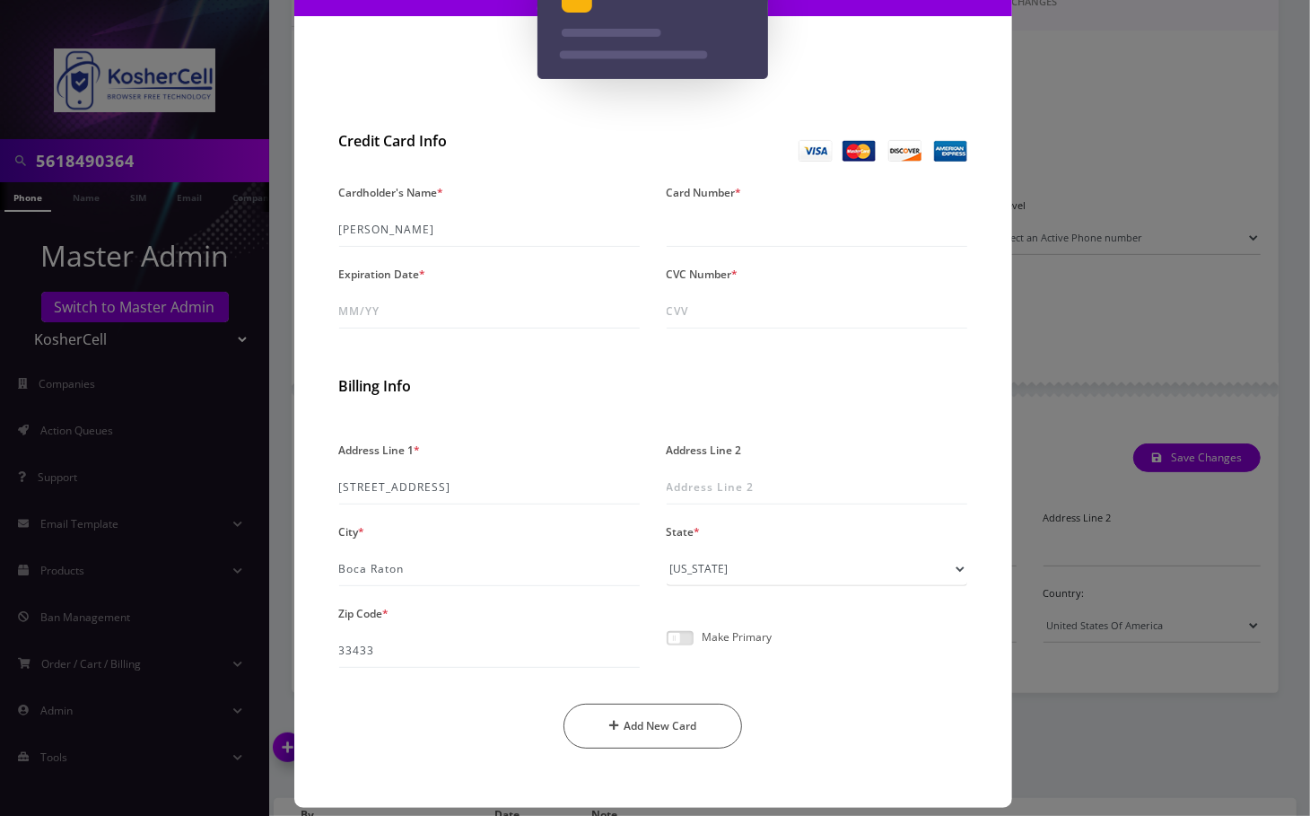
drag, startPoint x: 683, startPoint y: 634, endPoint x: 687, endPoint y: 644, distance: 10.5
click at [687, 644] on span at bounding box center [680, 638] width 27 height 14
click at [667, 648] on input "checkbox" at bounding box center [667, 648] width 0 height 0
click at [732, 224] on input "Card Number *" at bounding box center [817, 230] width 301 height 34
paste input "3797 9776 2133 001"
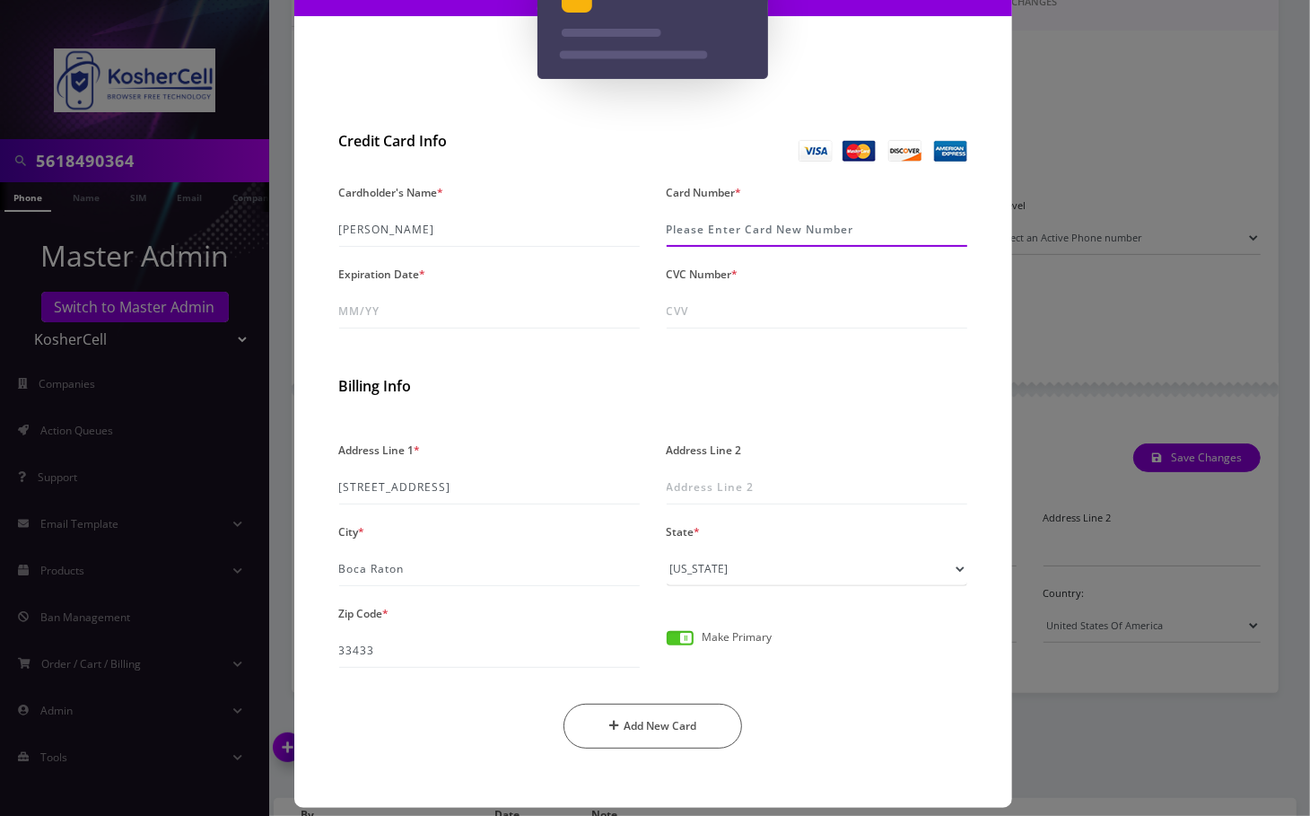
type input "3797 9776 2133 001"
click at [426, 311] on input "Expiration Date *" at bounding box center [489, 311] width 301 height 34
type input "03/30"
click at [693, 307] on input "CVC Number *" at bounding box center [817, 311] width 301 height 34
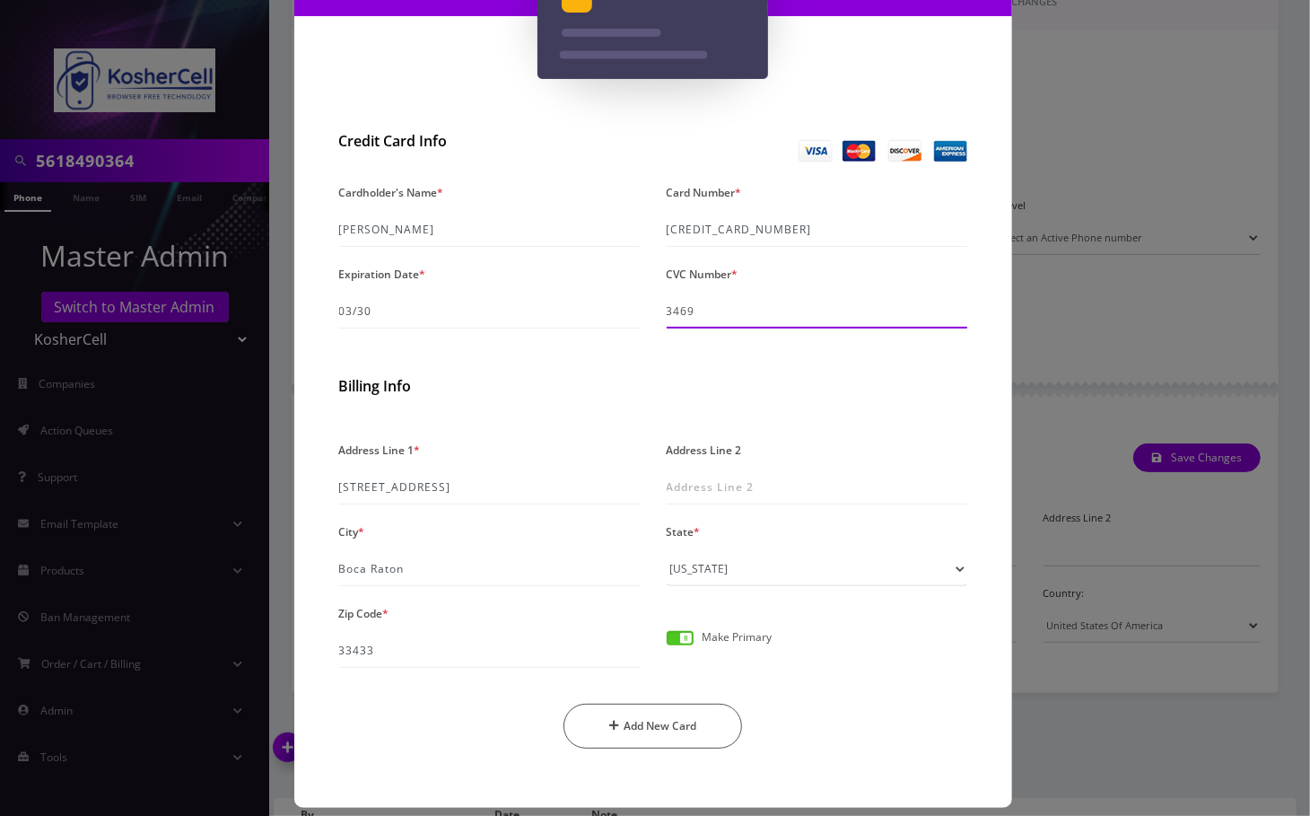
type input "3469"
click at [697, 732] on button "Add New Card" at bounding box center [653, 726] width 179 height 45
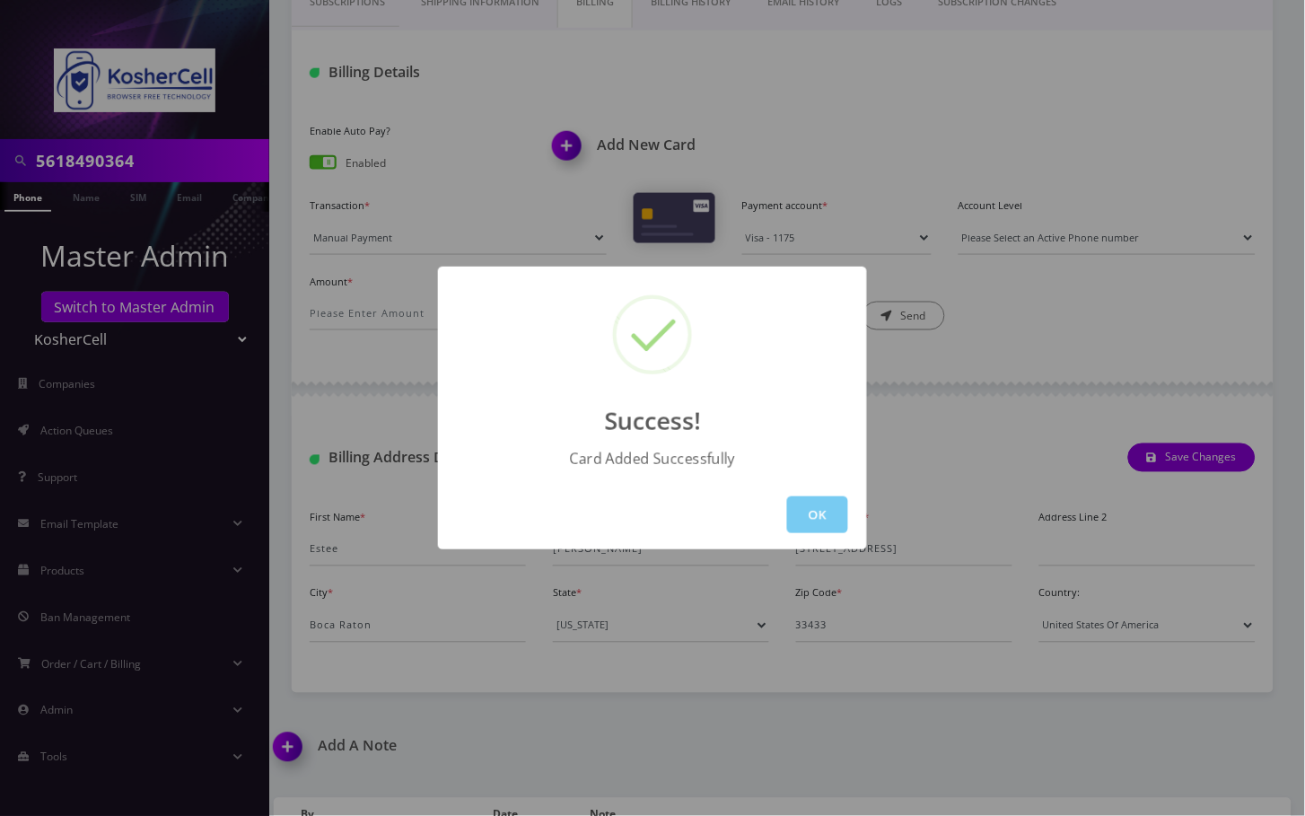
click at [816, 512] on button "OK" at bounding box center [817, 514] width 61 height 37
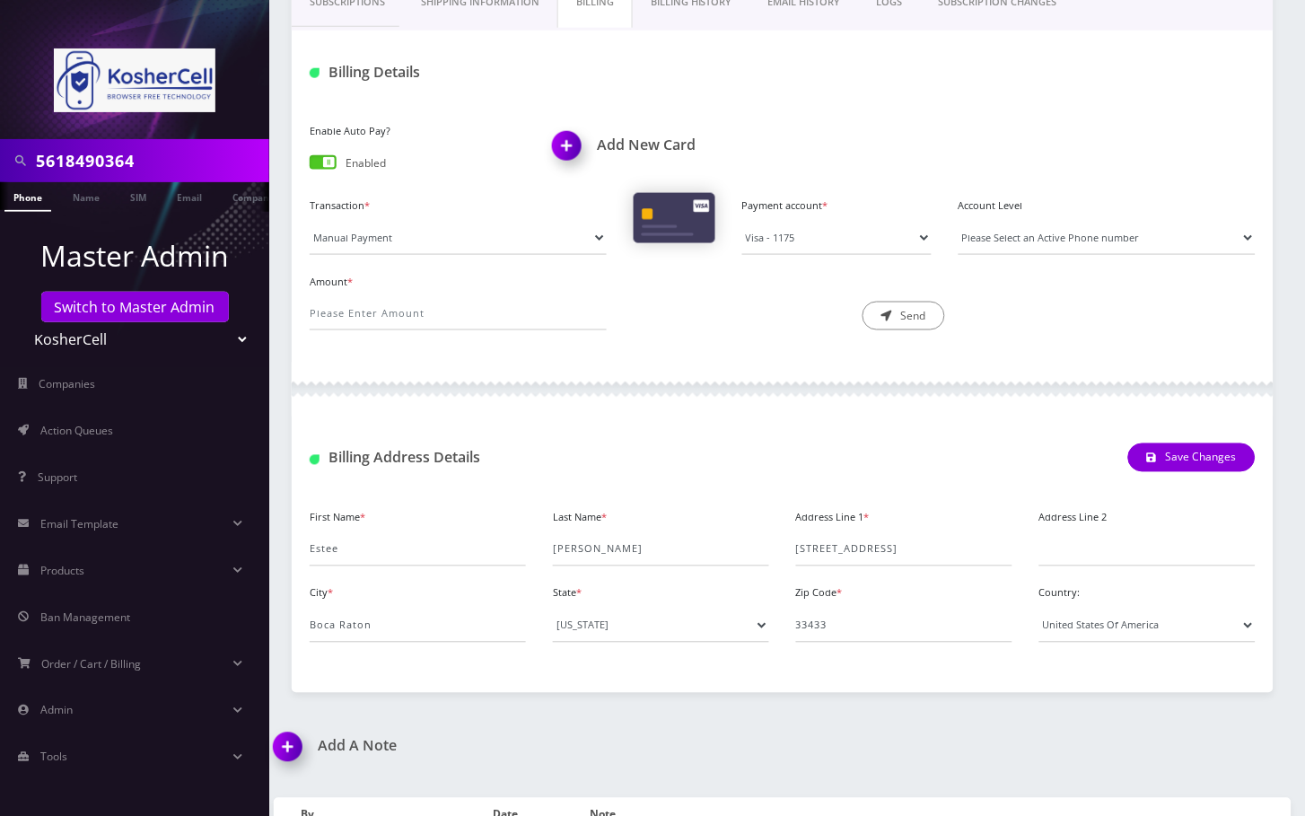
click at [31, 197] on link "Phone" at bounding box center [27, 197] width 47 height 30
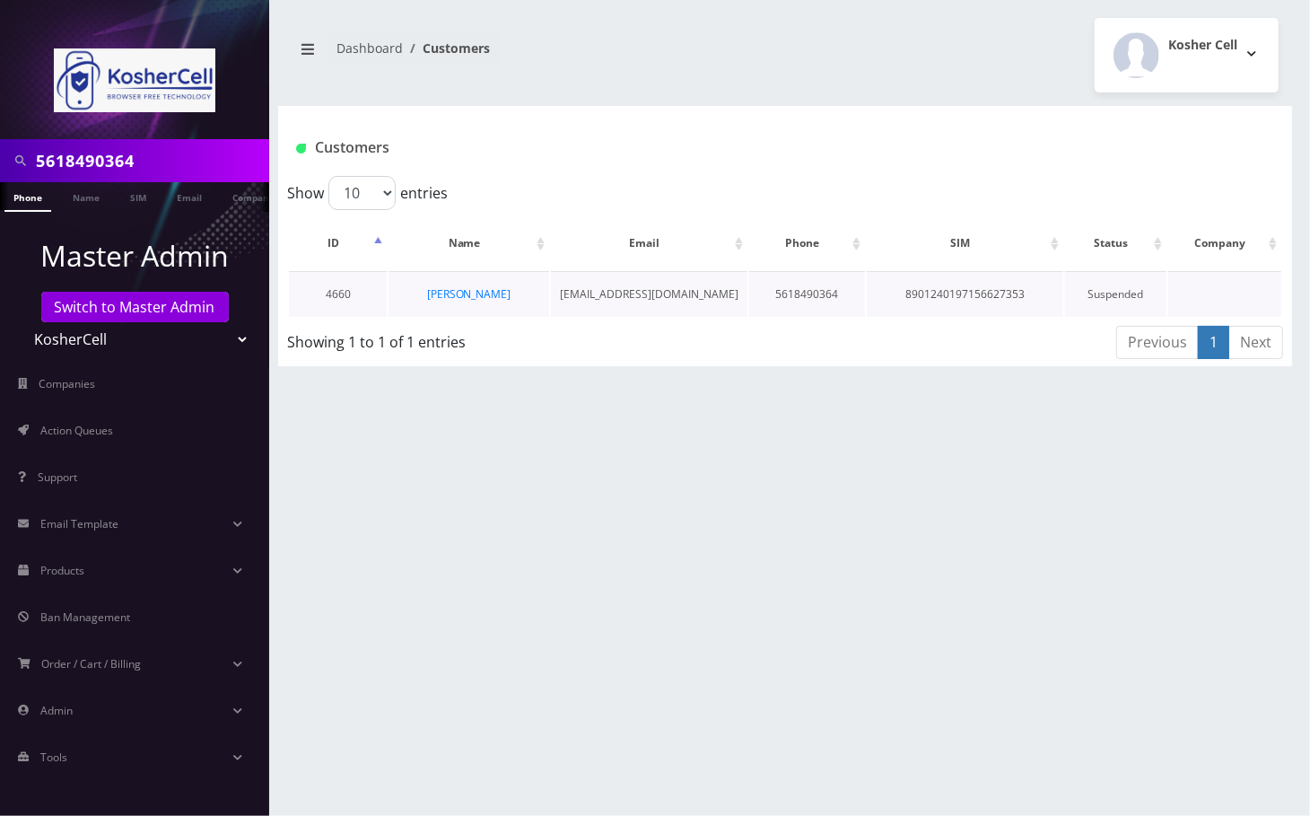
click at [460, 300] on td "[PERSON_NAME]" at bounding box center [469, 294] width 160 height 46
click at [479, 286] on link "Estee Hershkowitz" at bounding box center [469, 293] width 84 height 15
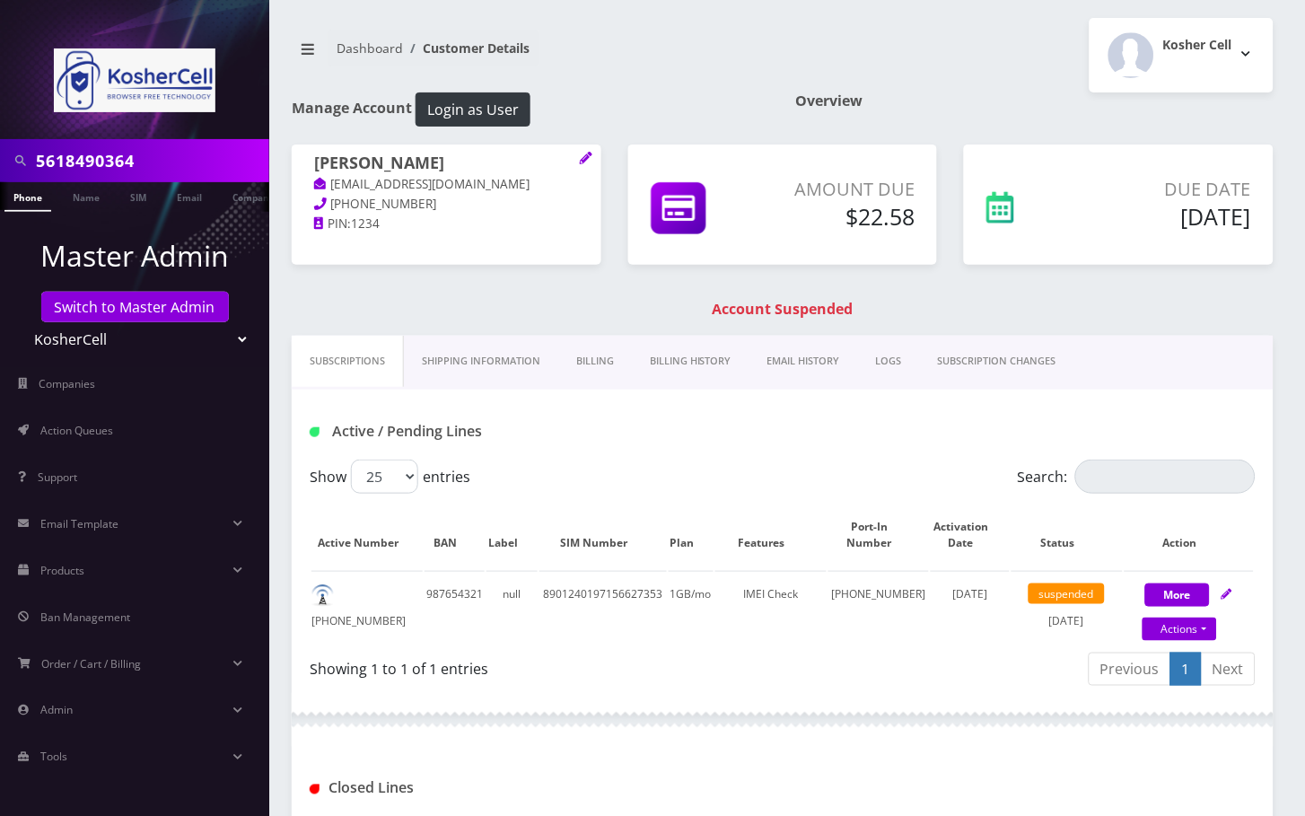
click at [521, 364] on link "Shipping Information" at bounding box center [481, 361] width 154 height 51
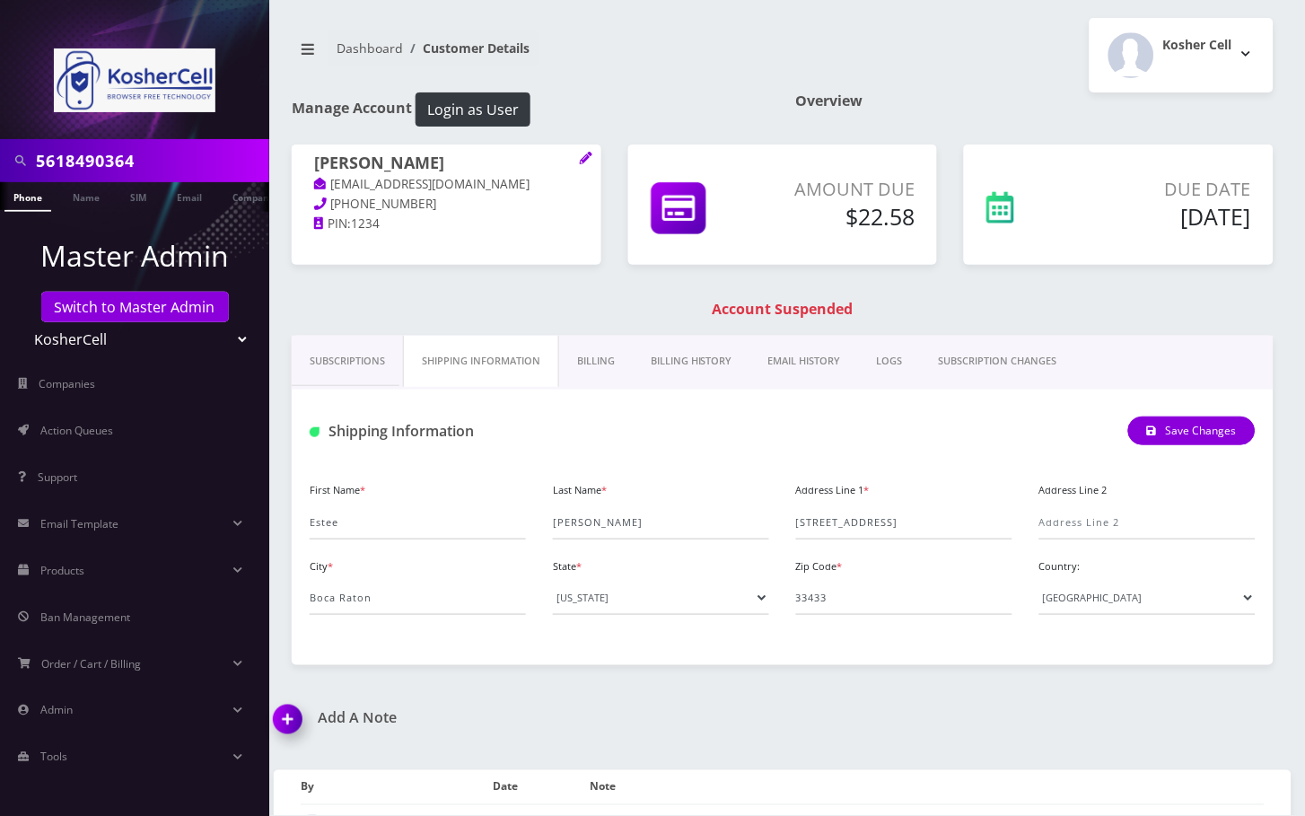
click at [599, 360] on link "Billing" at bounding box center [596, 361] width 74 height 51
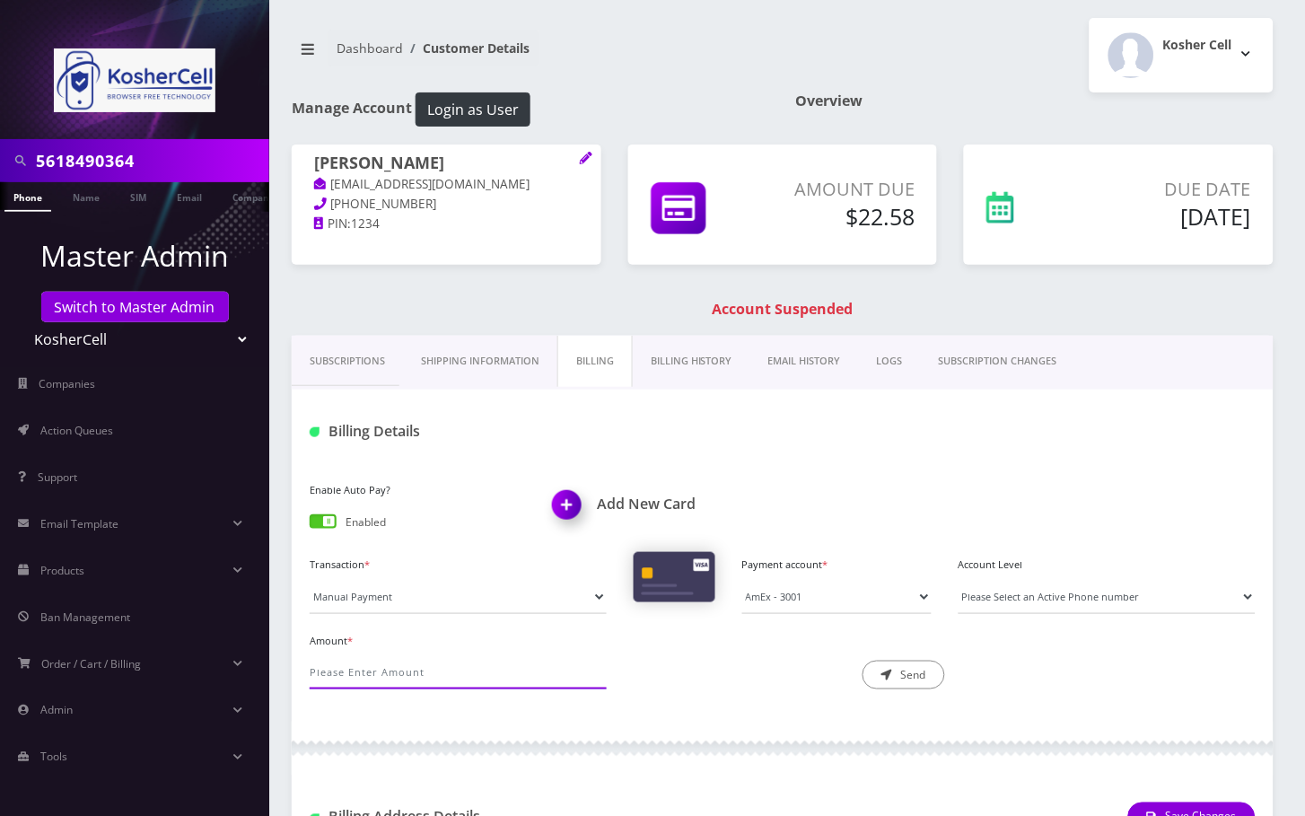
click at [407, 670] on input "Amount *" at bounding box center [458, 672] width 297 height 34
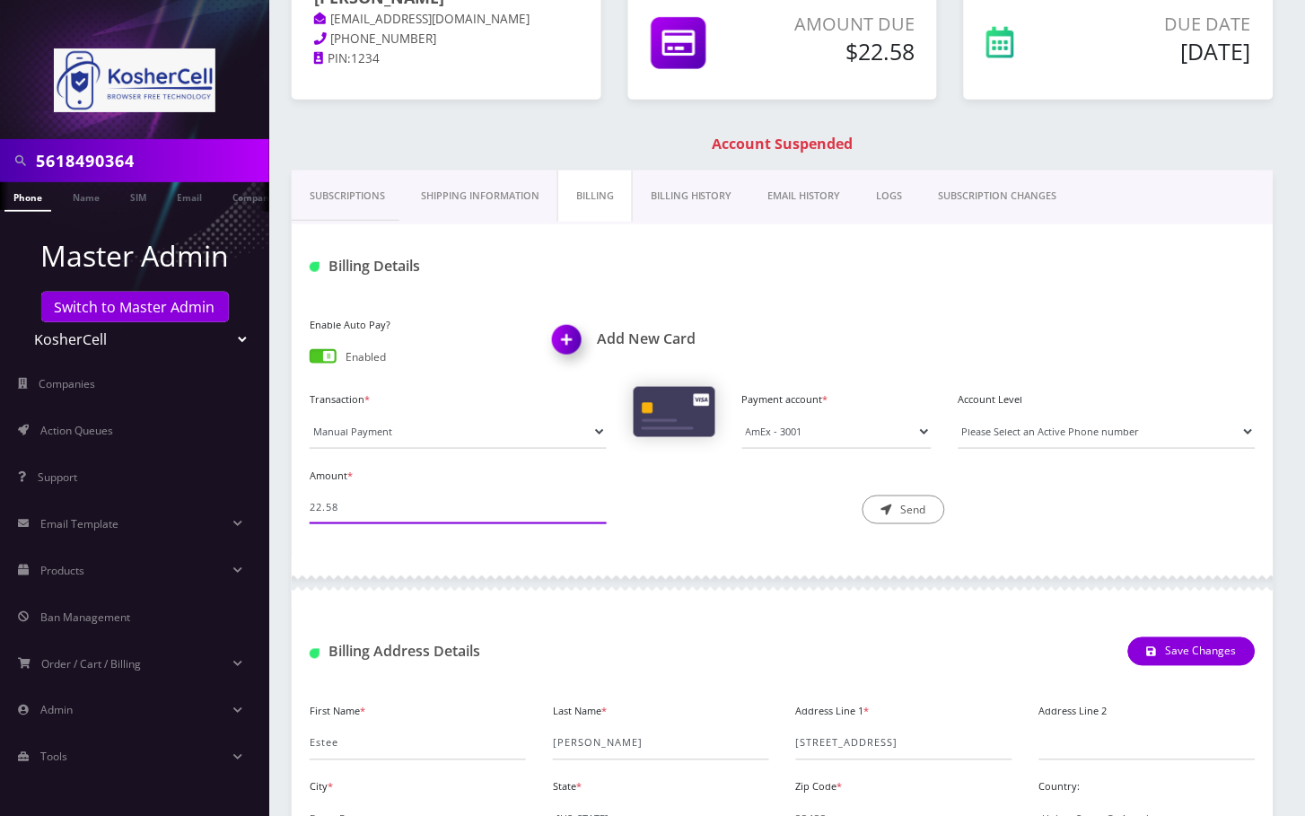
scroll to position [136, 0]
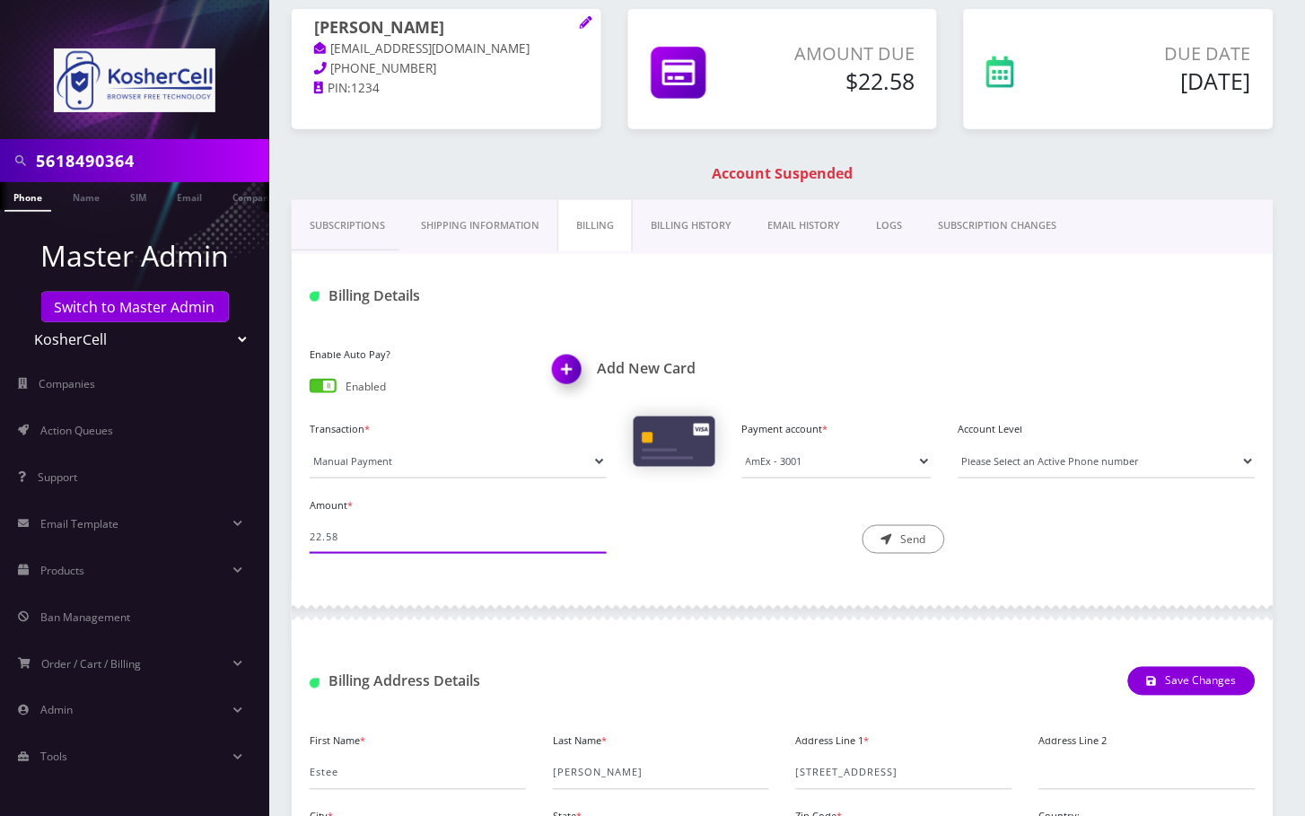
type input "22.58"
click at [714, 228] on link "Billing History" at bounding box center [692, 225] width 118 height 51
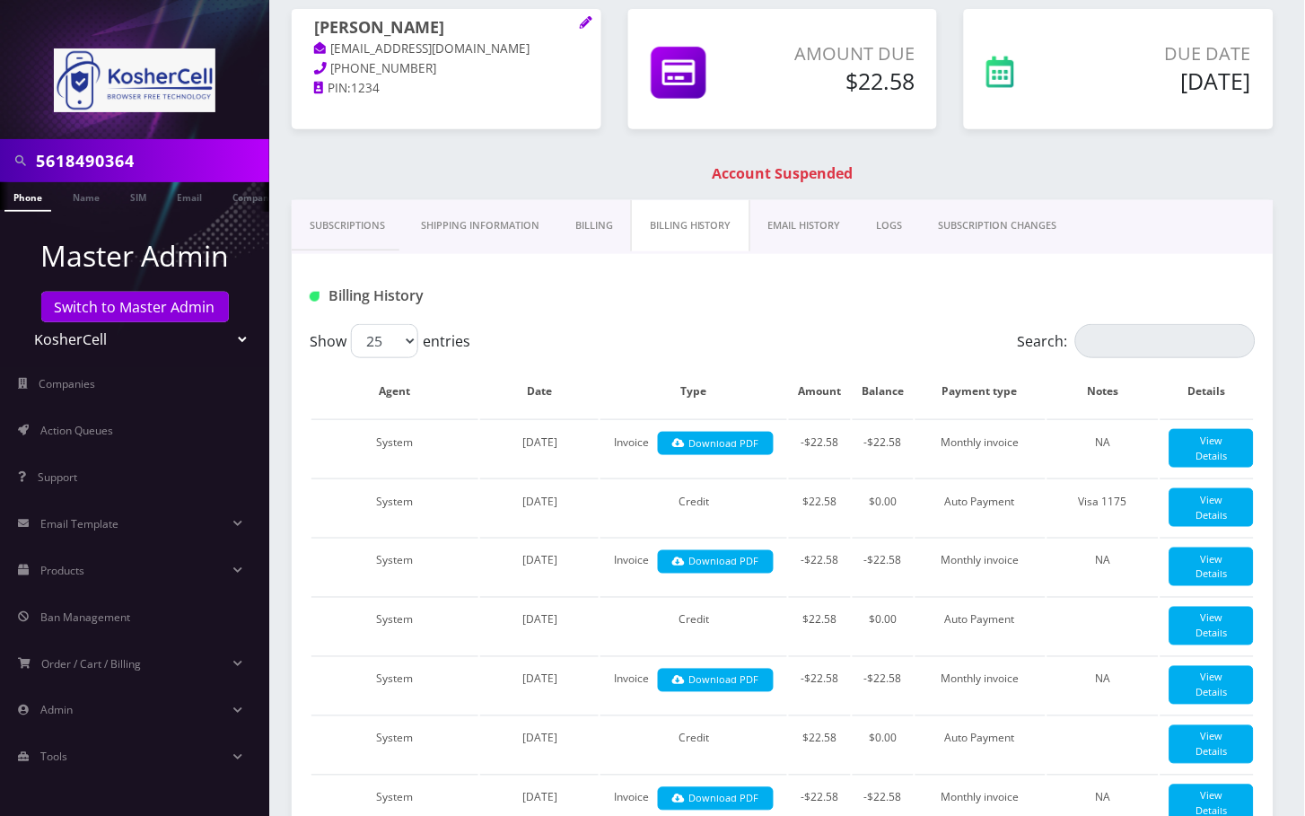
click at [359, 238] on link "Subscriptions" at bounding box center [347, 225] width 111 height 51
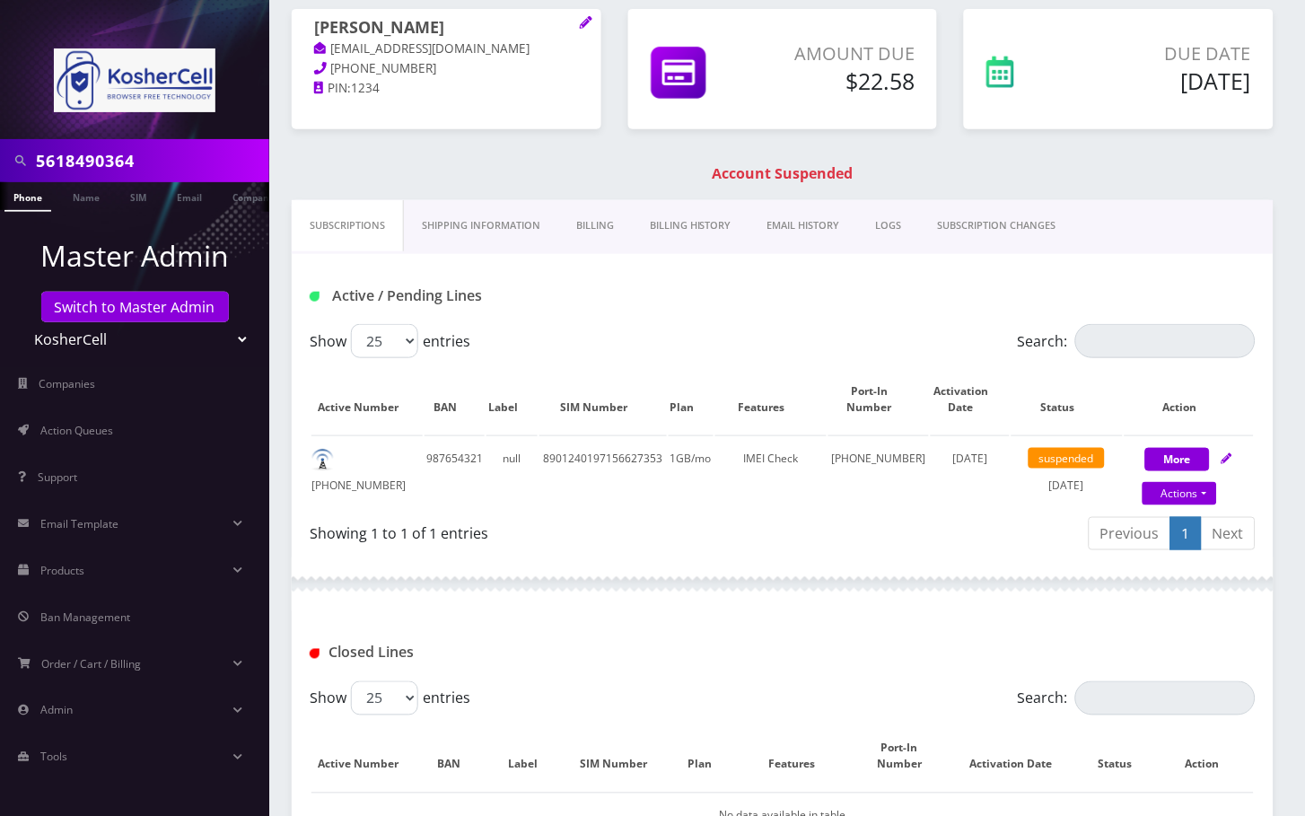
click at [603, 224] on link "Billing" at bounding box center [595, 225] width 74 height 51
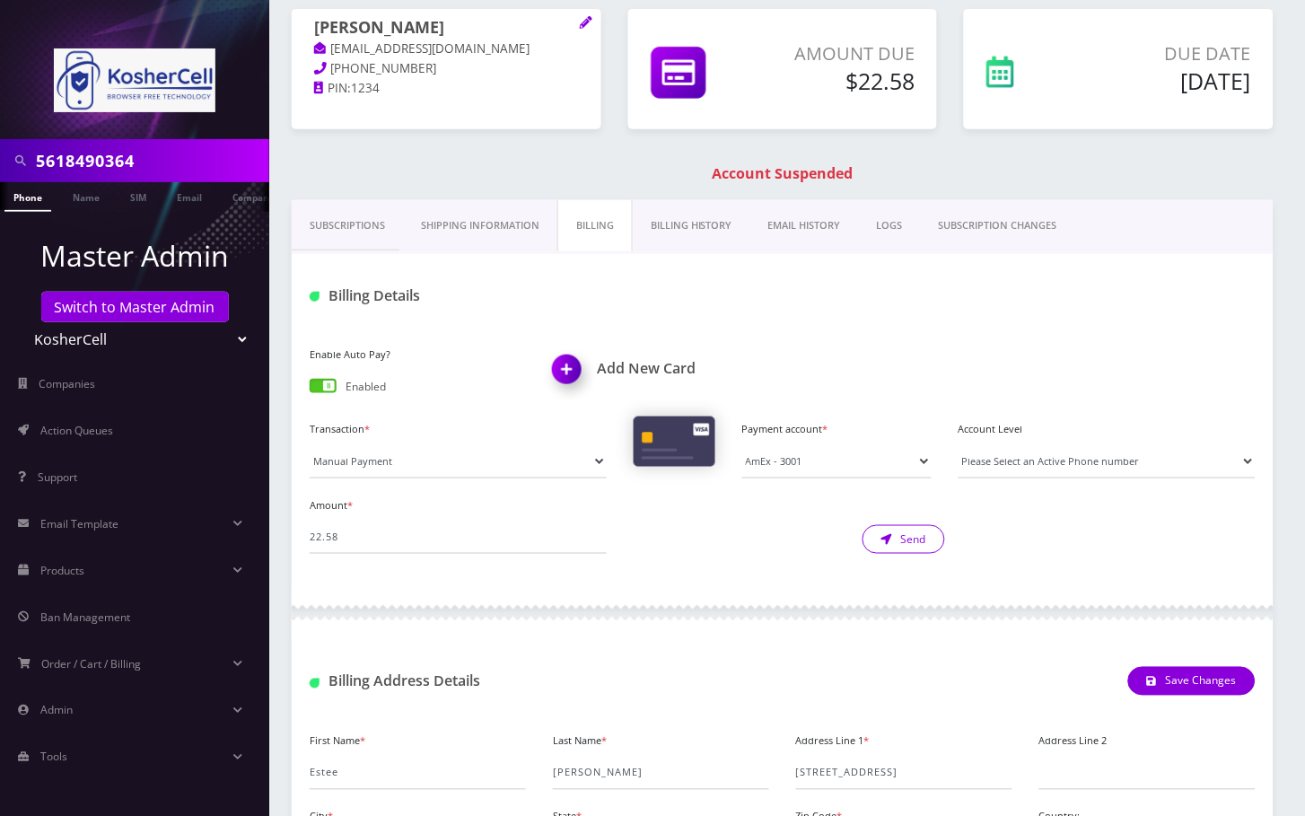
click at [921, 538] on button "Send" at bounding box center [904, 539] width 83 height 29
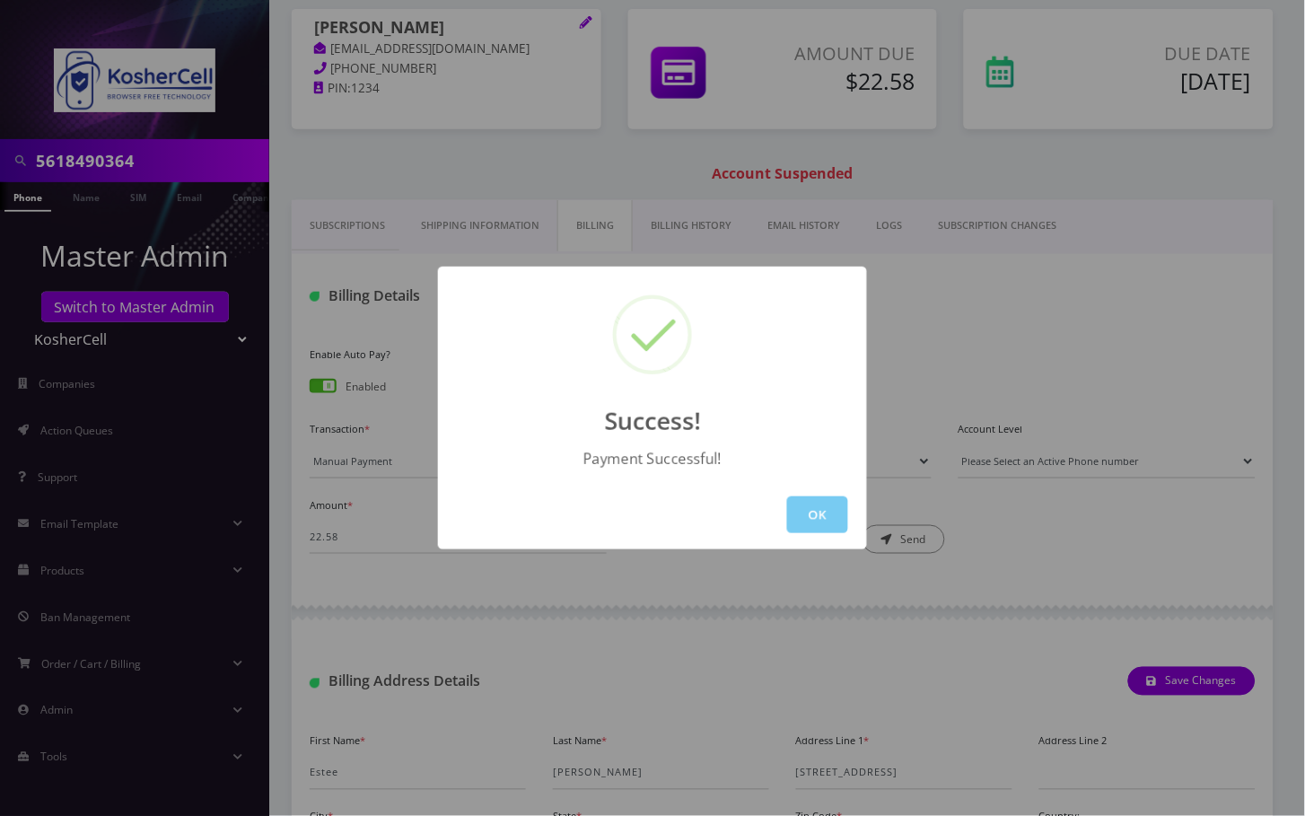
click at [798, 515] on button "OK" at bounding box center [817, 514] width 61 height 37
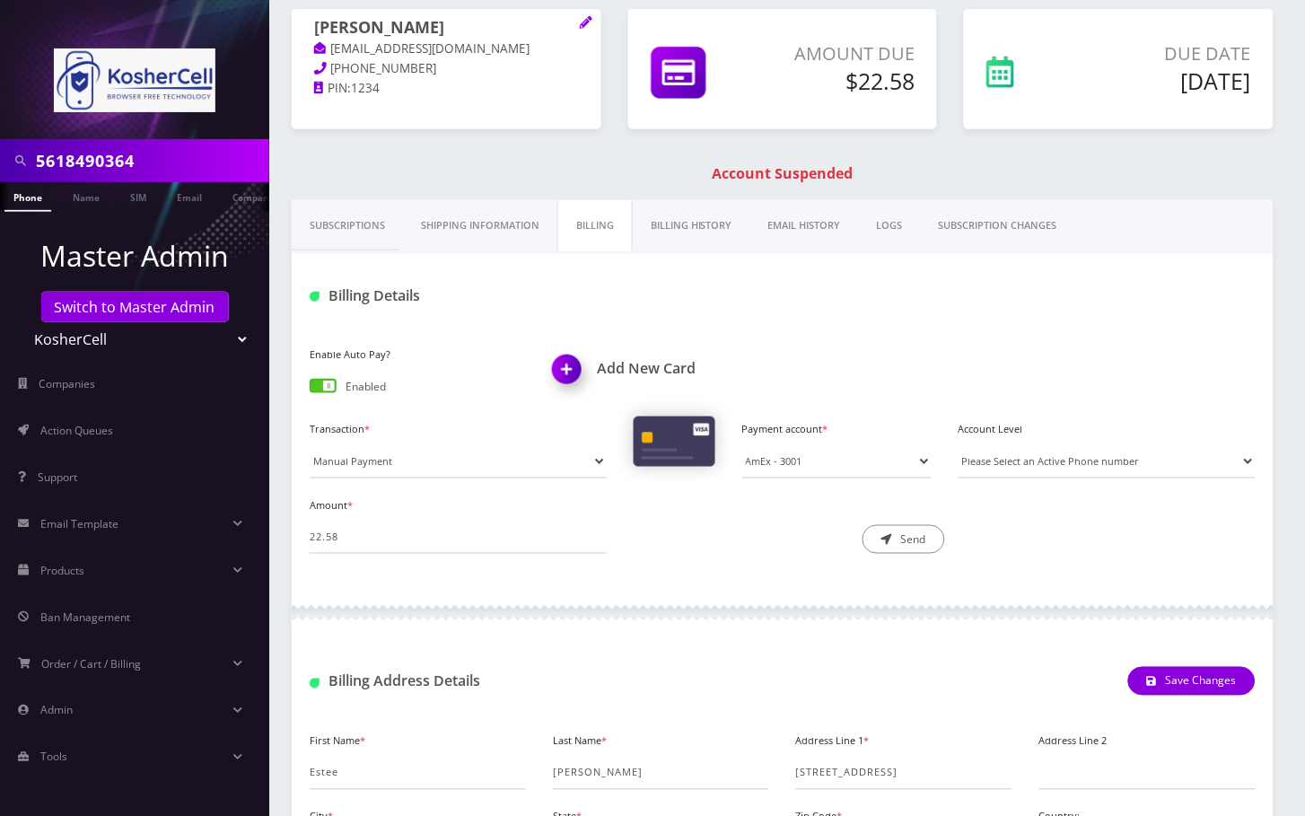
click at [73, 153] on input "5618490364" at bounding box center [150, 161] width 229 height 34
click at [74, 153] on input "5618490364" at bounding box center [150, 161] width 229 height 34
click at [328, 222] on link "Subscriptions" at bounding box center [347, 225] width 111 height 51
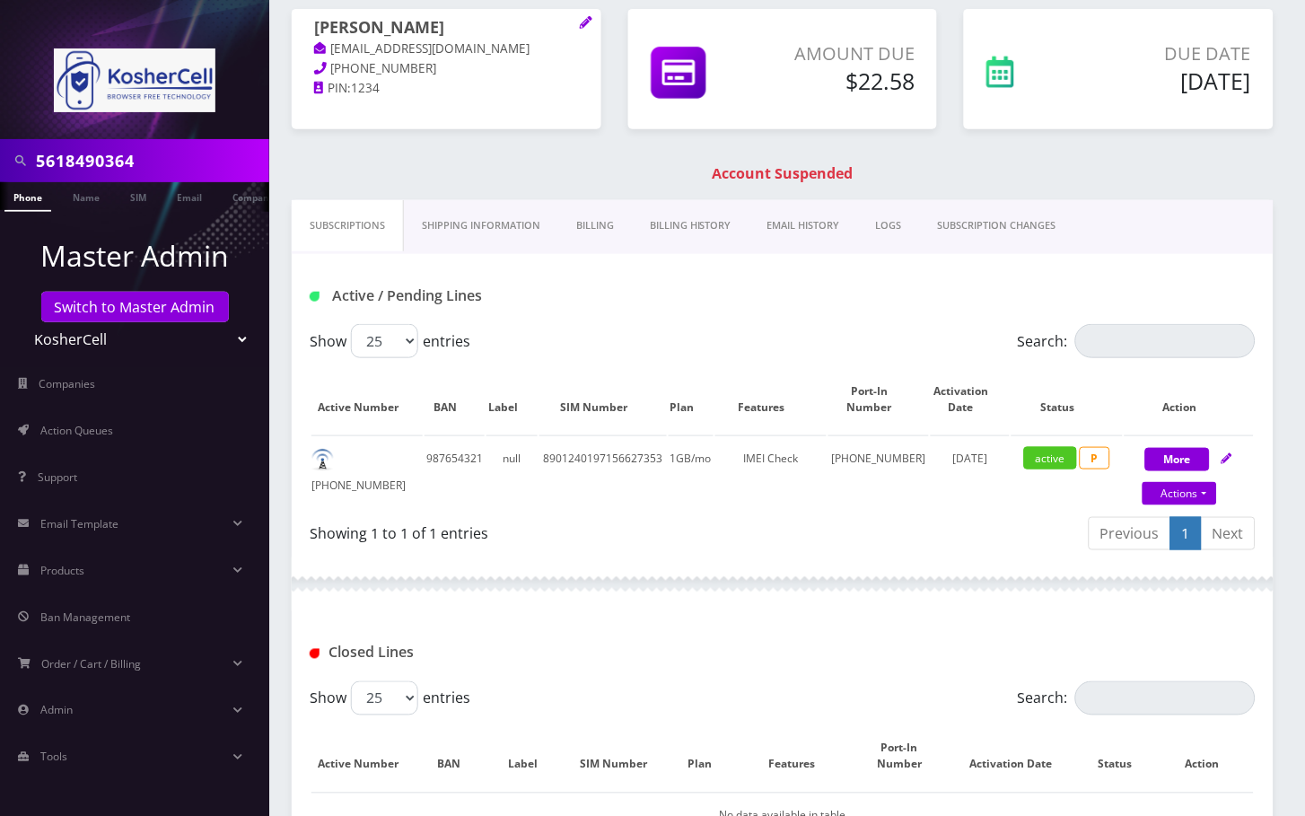
click at [27, 199] on link "Phone" at bounding box center [27, 197] width 47 height 30
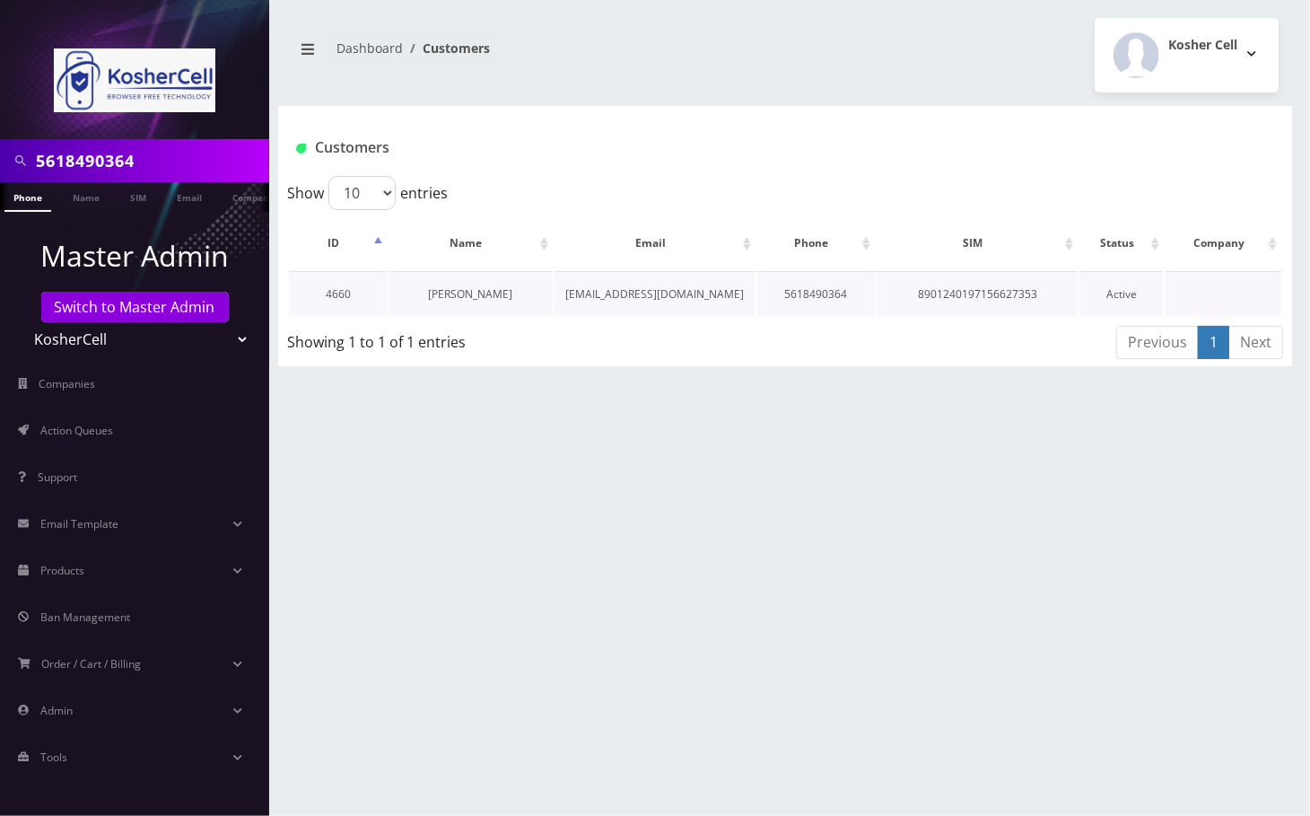
click at [446, 291] on link "[PERSON_NAME]" at bounding box center [471, 293] width 84 height 15
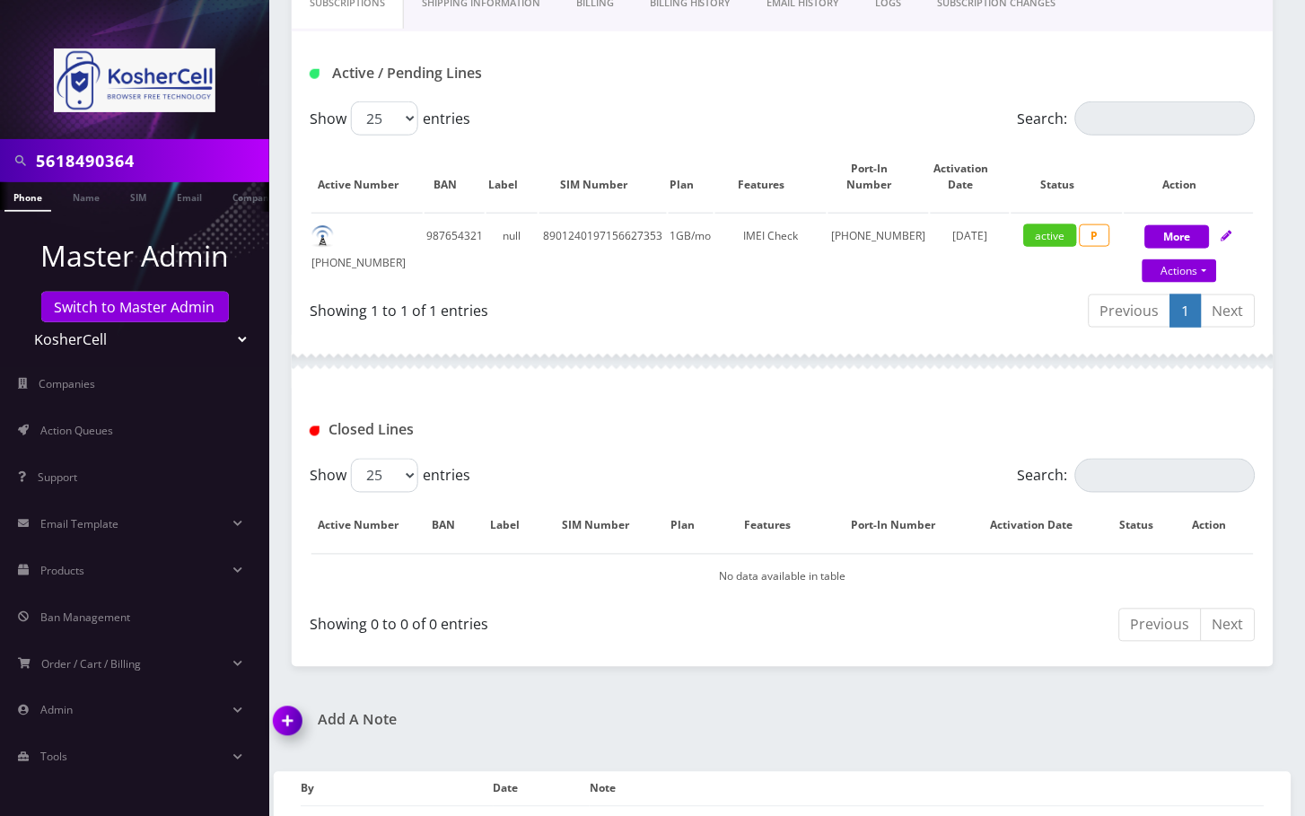
scroll to position [408, 0]
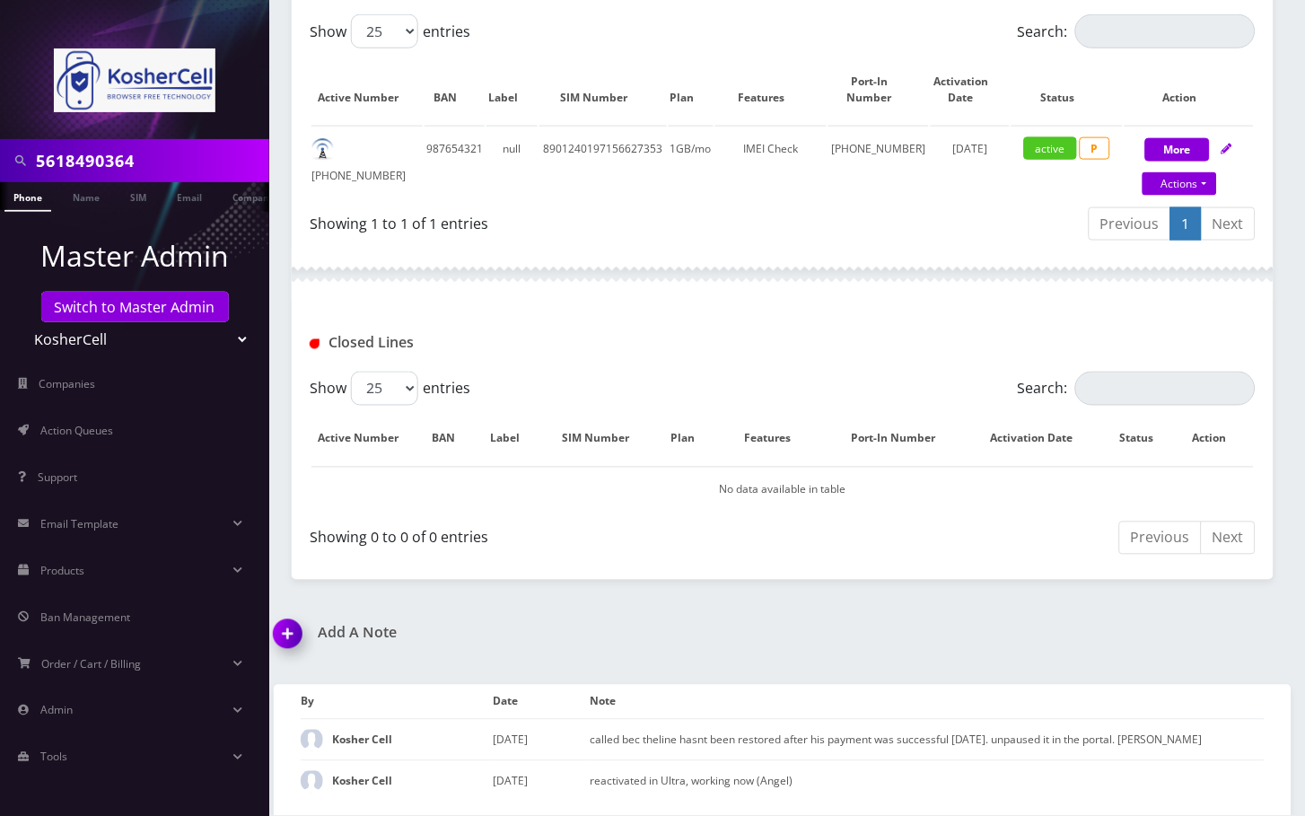
click at [289, 614] on img at bounding box center [291, 640] width 53 height 53
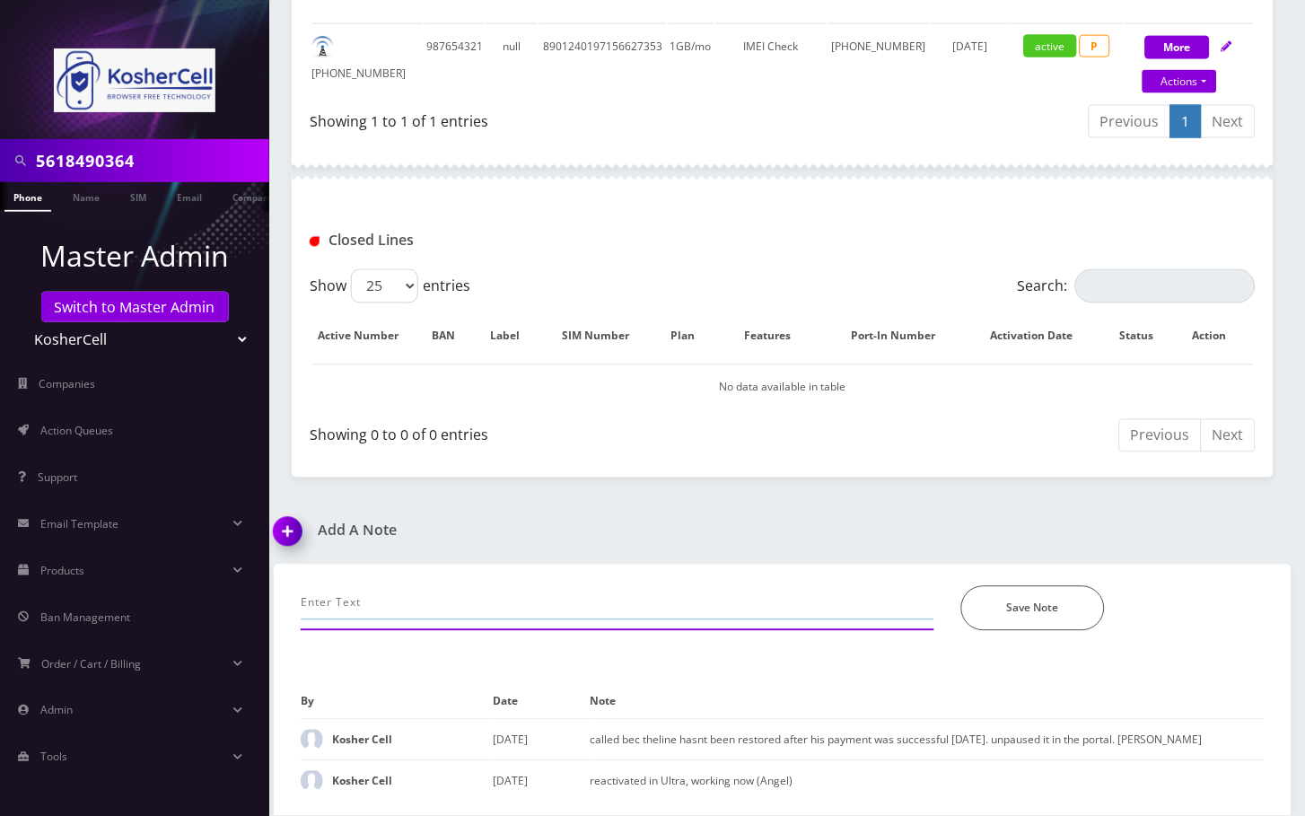
click at [514, 588] on input "text" at bounding box center [618, 603] width 634 height 34
click at [514, 588] on input "call- added new cc, processed paymeant" at bounding box center [618, 603] width 634 height 34
type input "call- added new cc, processed payment and reactivated in Ultra, working now--an…"
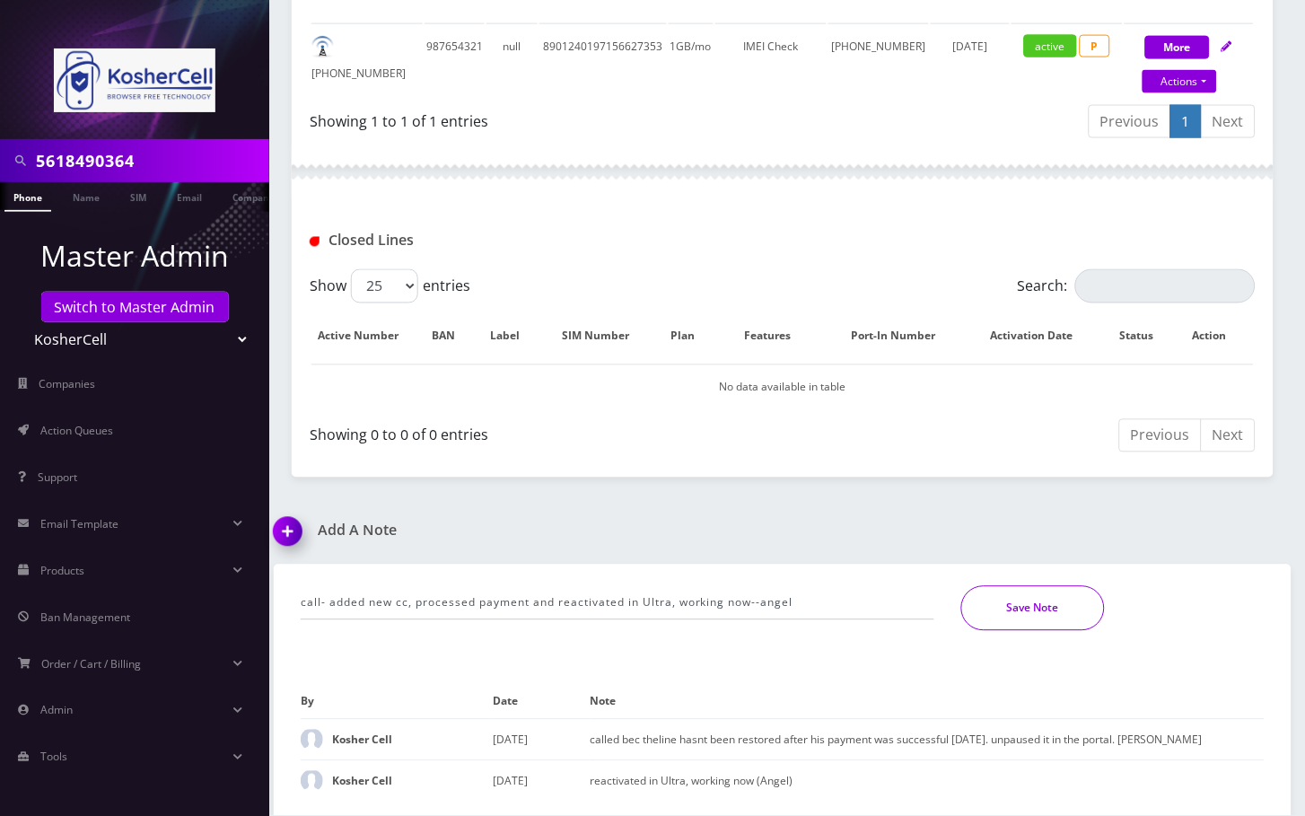
click at [1002, 593] on button "Save Note" at bounding box center [1033, 608] width 144 height 45
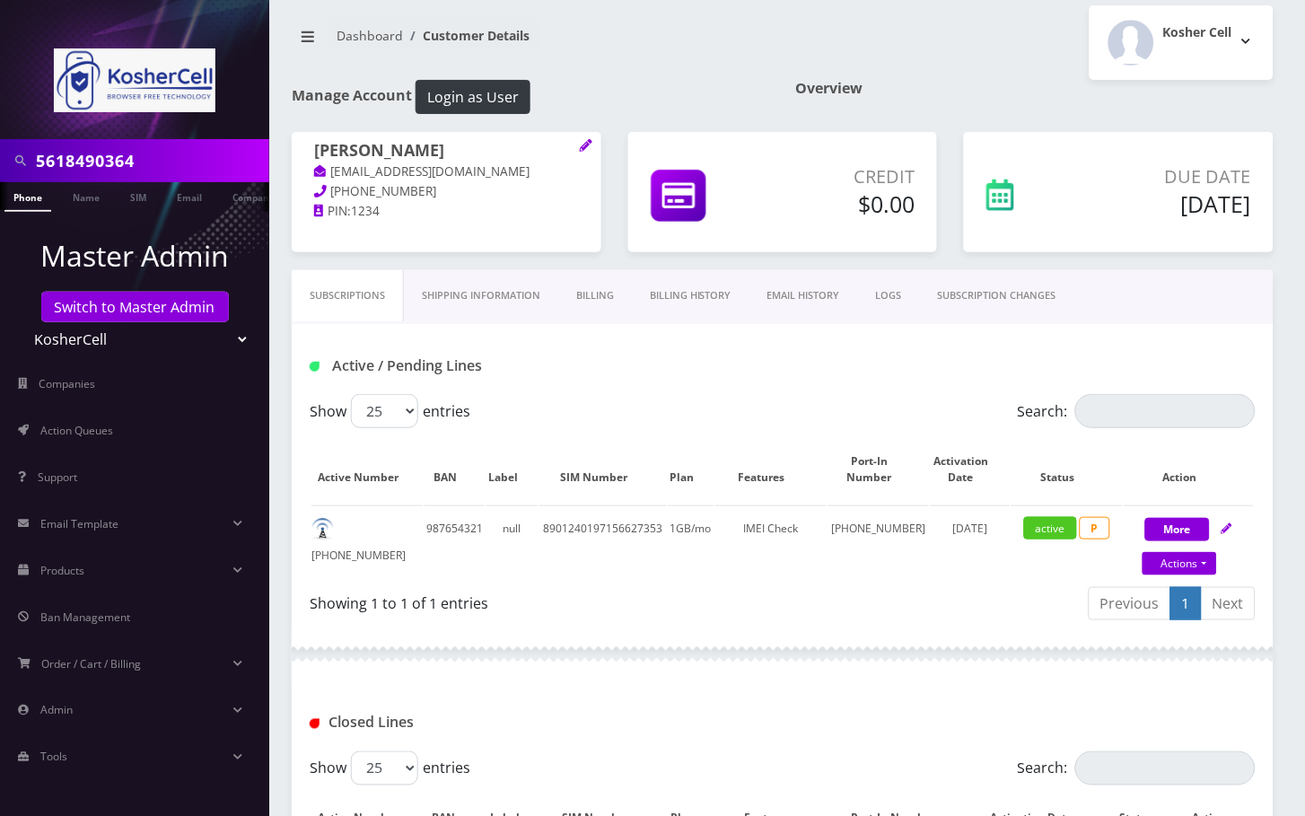
scroll to position [0, 0]
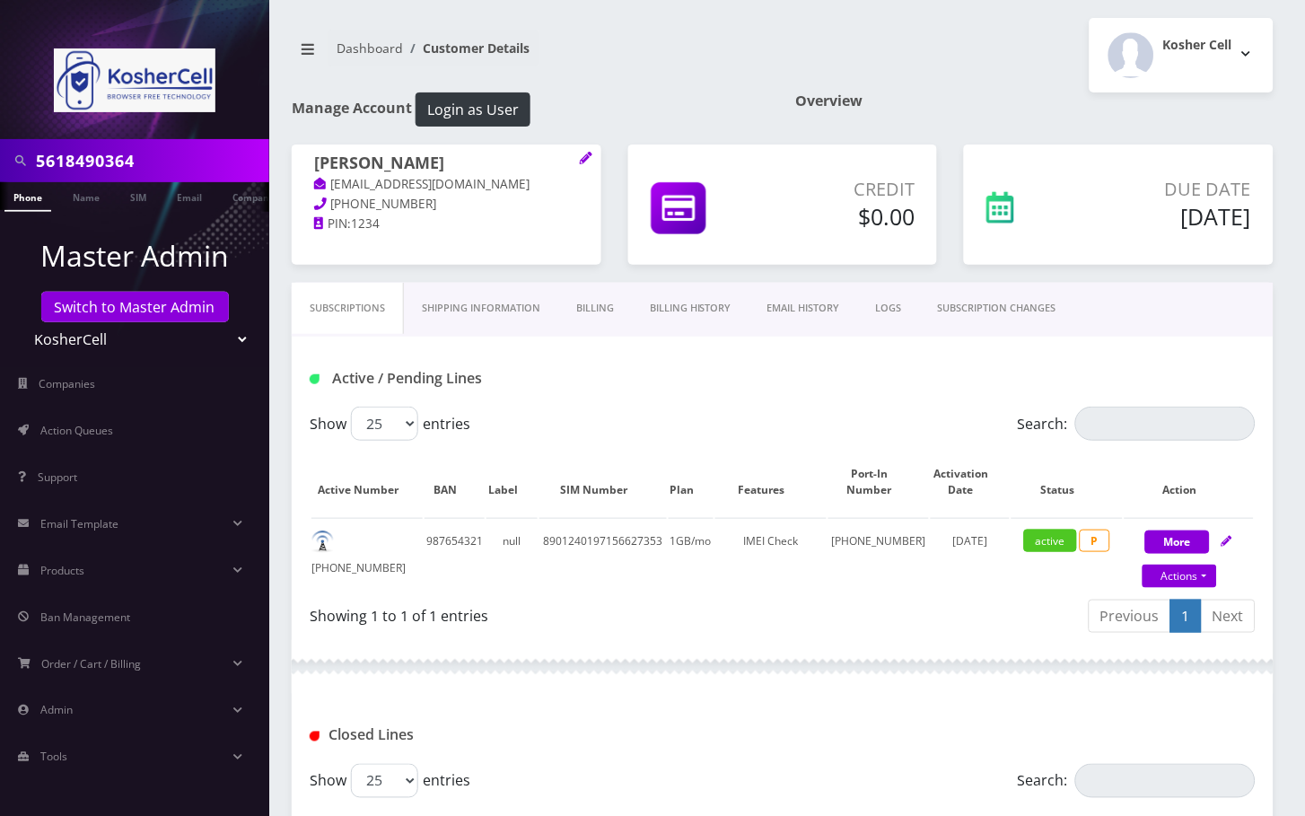
click at [39, 199] on link "Phone" at bounding box center [27, 197] width 47 height 30
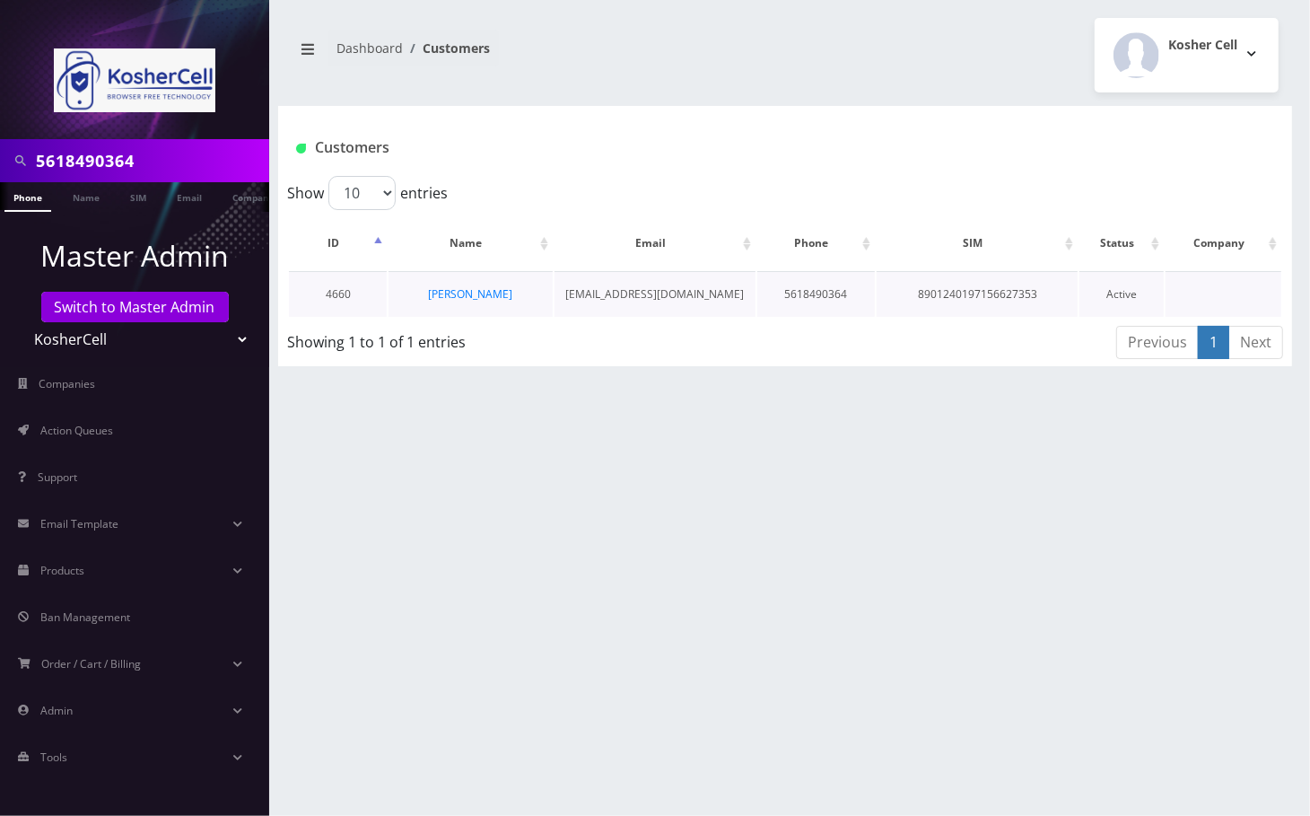
click at [503, 284] on td "[PERSON_NAME]" at bounding box center [470, 294] width 163 height 46
click at [497, 291] on link "[PERSON_NAME]" at bounding box center [471, 293] width 84 height 15
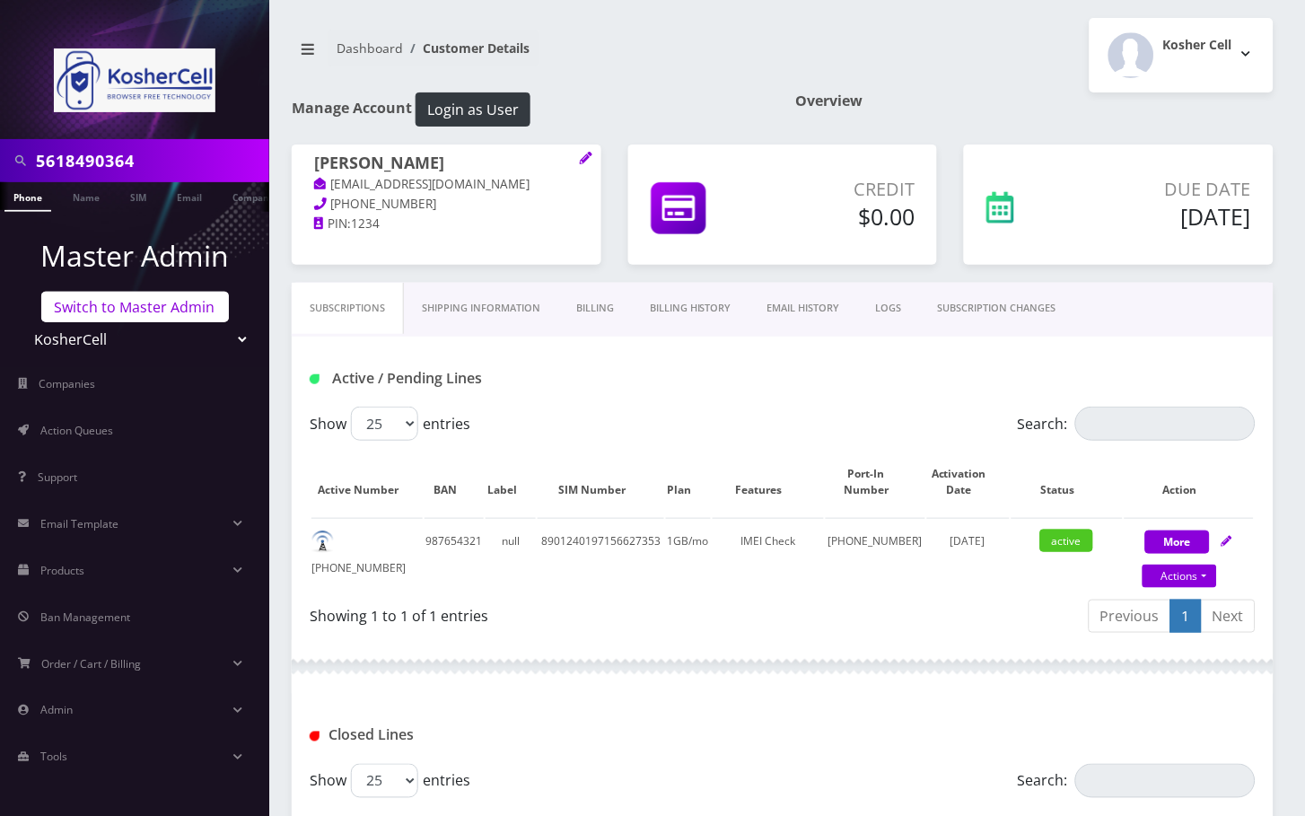
click at [121, 301] on link "Switch to Master Admin" at bounding box center [135, 307] width 188 height 31
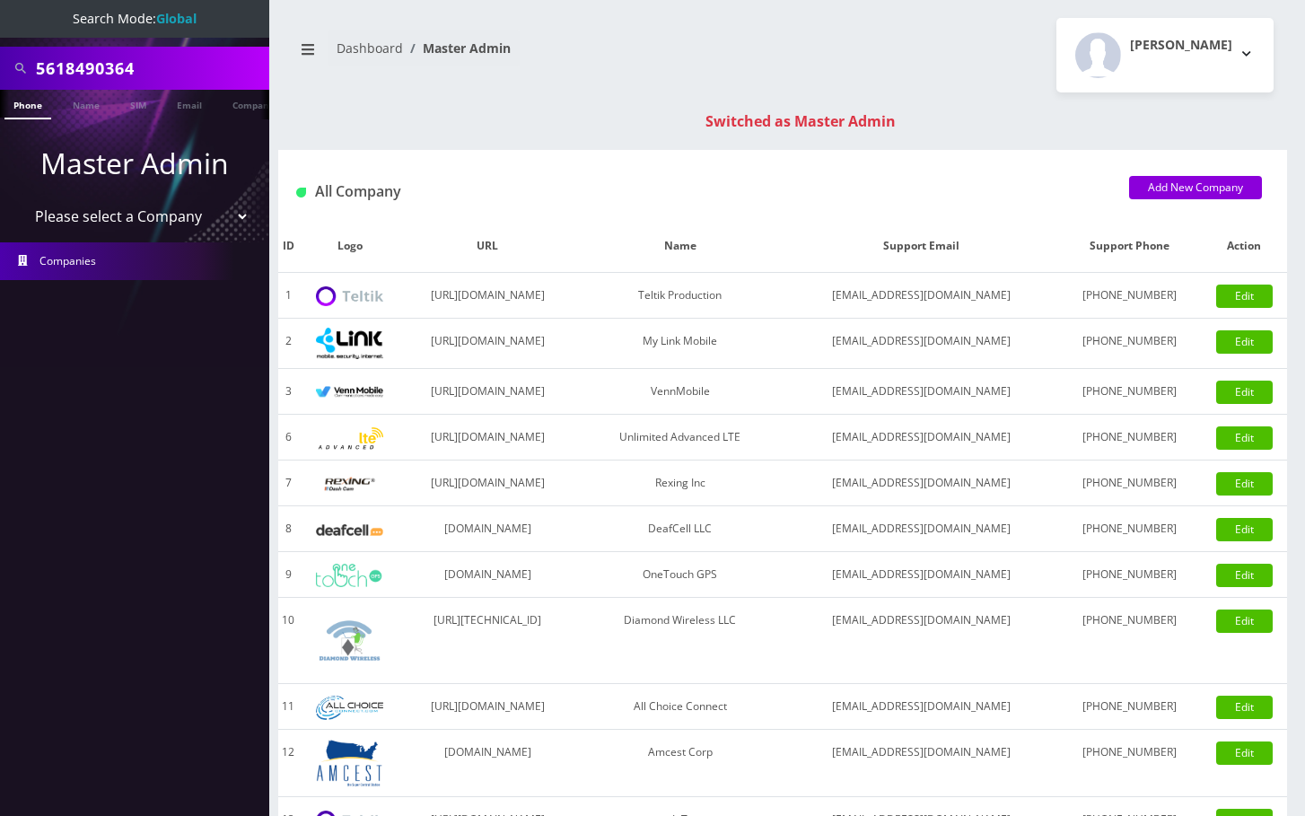
click at [98, 66] on input "5618490364" at bounding box center [150, 68] width 229 height 34
paste input "[TECHNICAL_ID]"
type input "[TECHNICAL_ID]"
click at [139, 105] on link "SIM" at bounding box center [138, 105] width 34 height 30
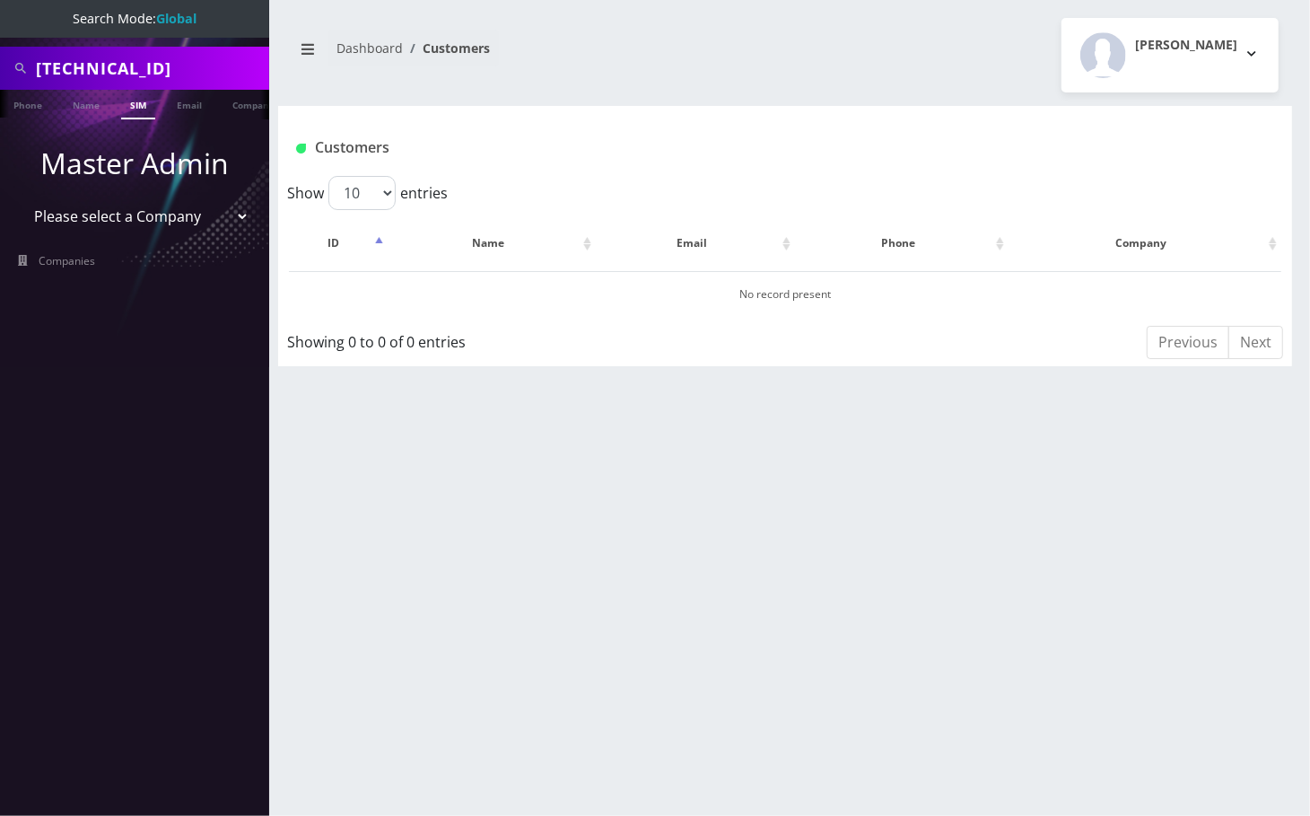
click at [138, 113] on link "SIM" at bounding box center [138, 105] width 34 height 30
click at [99, 81] on input "[TECHNICAL_ID]" at bounding box center [150, 68] width 229 height 34
paste input "648994628"
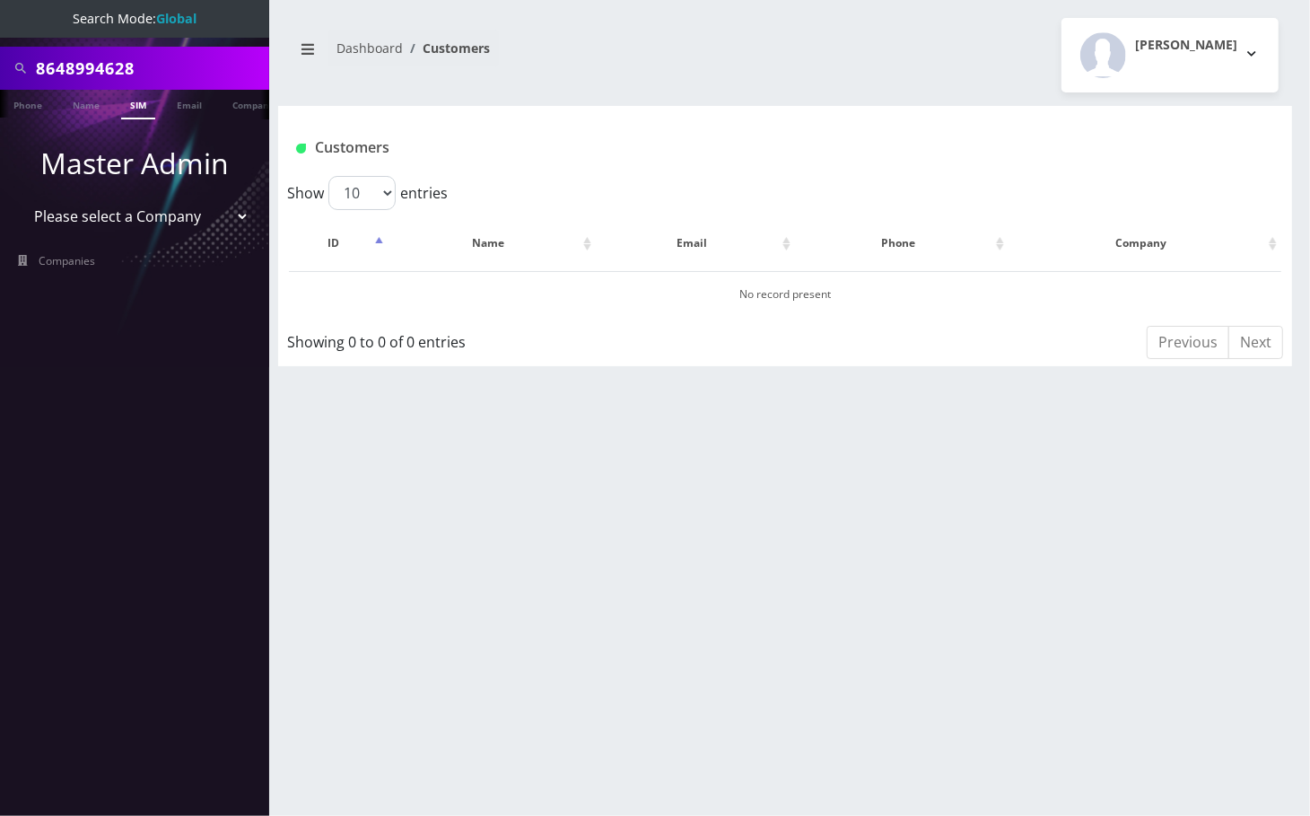
type input "8648994628"
drag, startPoint x: 7, startPoint y: 104, endPoint x: 31, endPoint y: 101, distance: 23.5
click at [31, 101] on div "Phone Name SIM Email Company Customer" at bounding box center [134, 105] width 269 height 30
click at [31, 101] on link "Phone" at bounding box center [27, 105] width 47 height 30
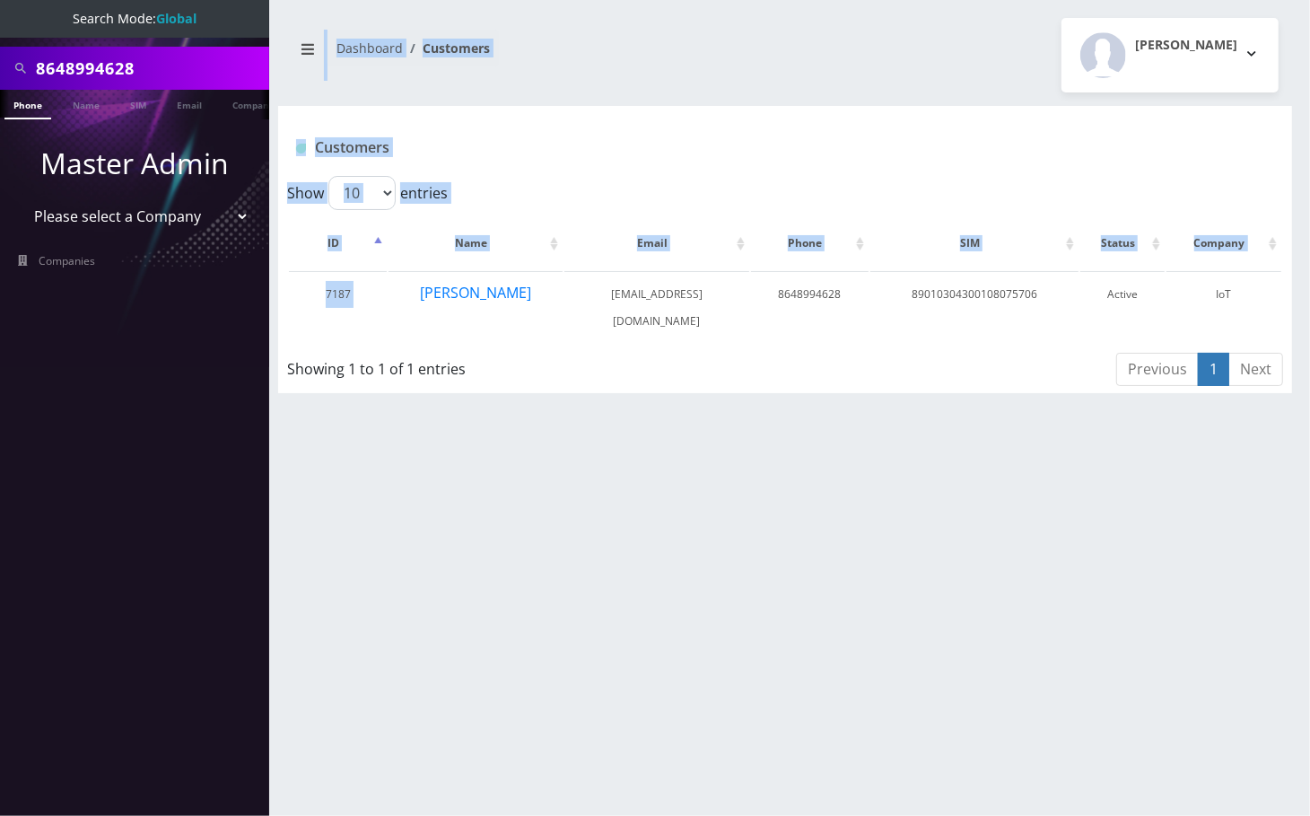
drag, startPoint x: 0, startPoint y: 0, endPoint x: 226, endPoint y: 283, distance: 362.1
click at [226, 283] on div "Search Mode: Global 8648994628 Phone Name SIM Email Company Customer Master Adm…" at bounding box center [655, 408] width 1310 height 816
click at [162, 212] on select "Please select a Company Teltik Production My Link Mobile VennMobile Unlimited A…" at bounding box center [135, 216] width 229 height 34
select select "13"
click at [21, 199] on select "Please select a Company Teltik Production My Link Mobile VennMobile Unlimited A…" at bounding box center [135, 216] width 229 height 34
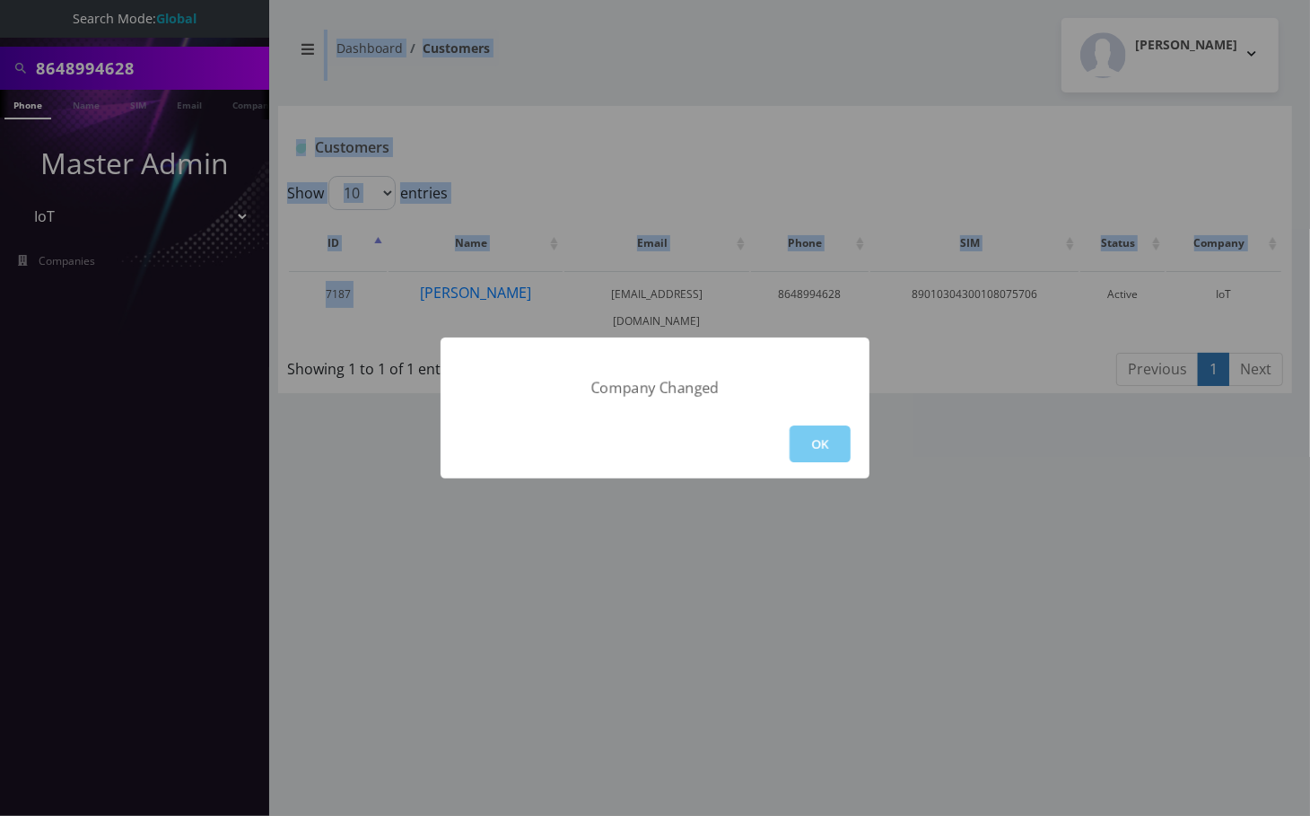
click at [822, 456] on button "OK" at bounding box center [820, 443] width 61 height 37
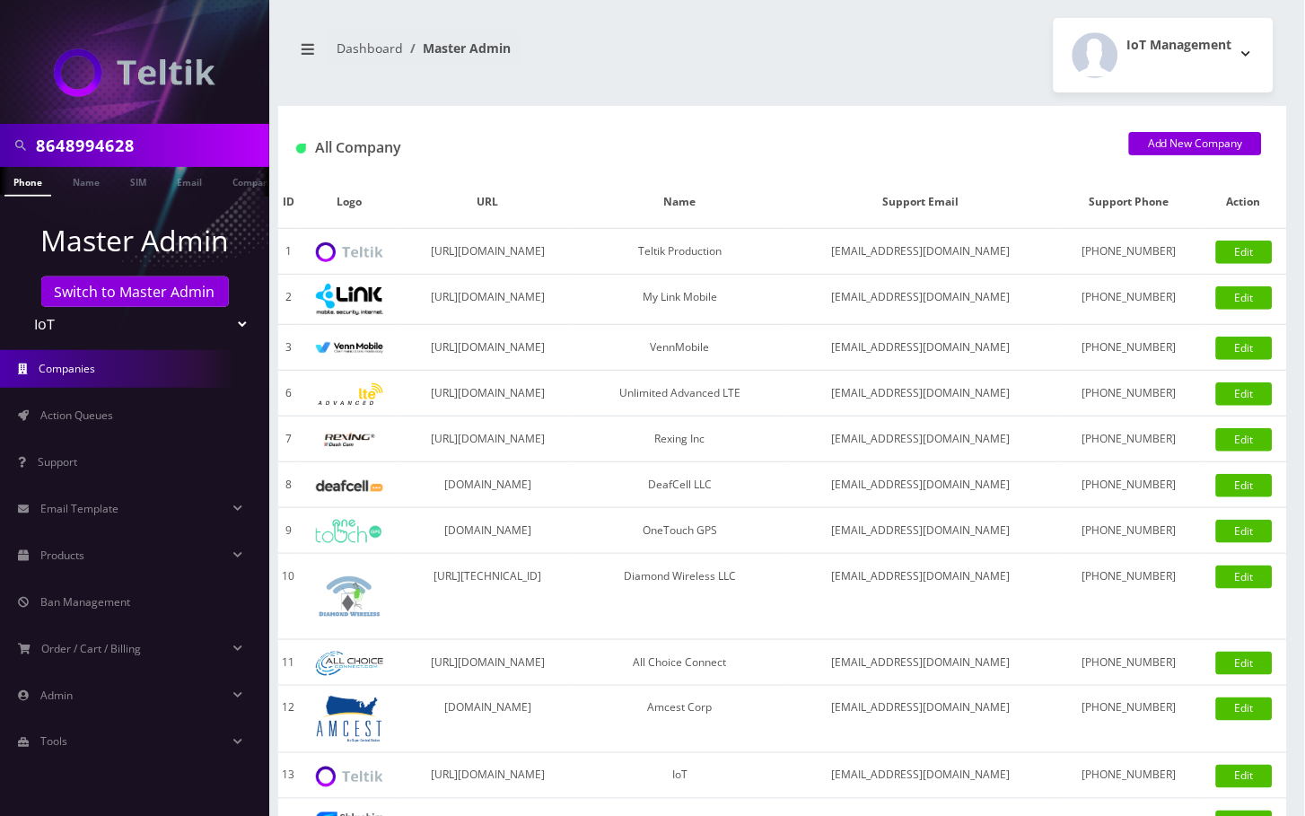
click at [25, 180] on link "Phone" at bounding box center [27, 182] width 47 height 30
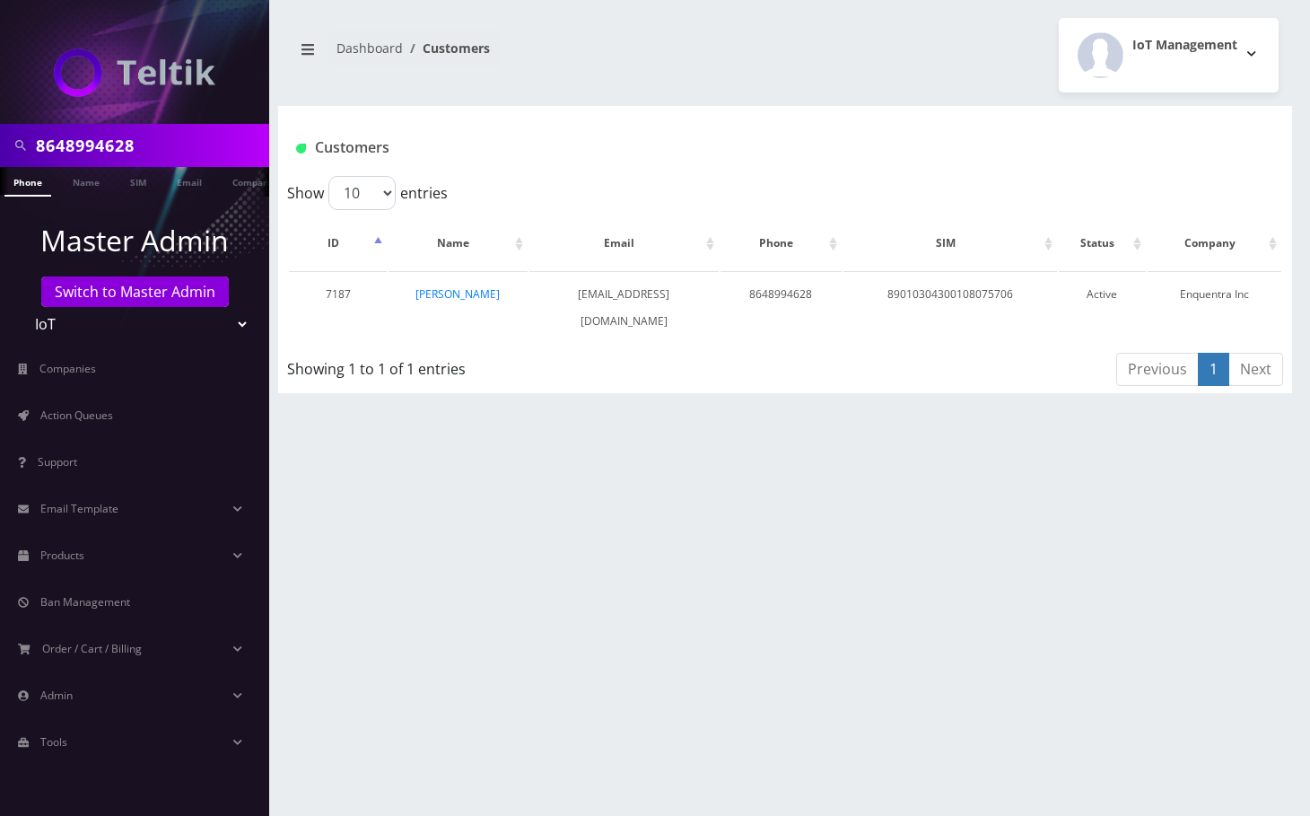
click at [25, 180] on link "Phone" at bounding box center [27, 182] width 47 height 30
drag, startPoint x: 503, startPoint y: 299, endPoint x: 406, endPoint y: 291, distance: 97.3
click at [406, 291] on td "[PERSON_NAME]" at bounding box center [458, 307] width 138 height 73
copy link "[PERSON_NAME]"
click at [1245, 510] on div "8648994628 Phone Name SIM Email Company Customer Dashboard Customers IoT Manage…" at bounding box center [785, 408] width 1050 height 816
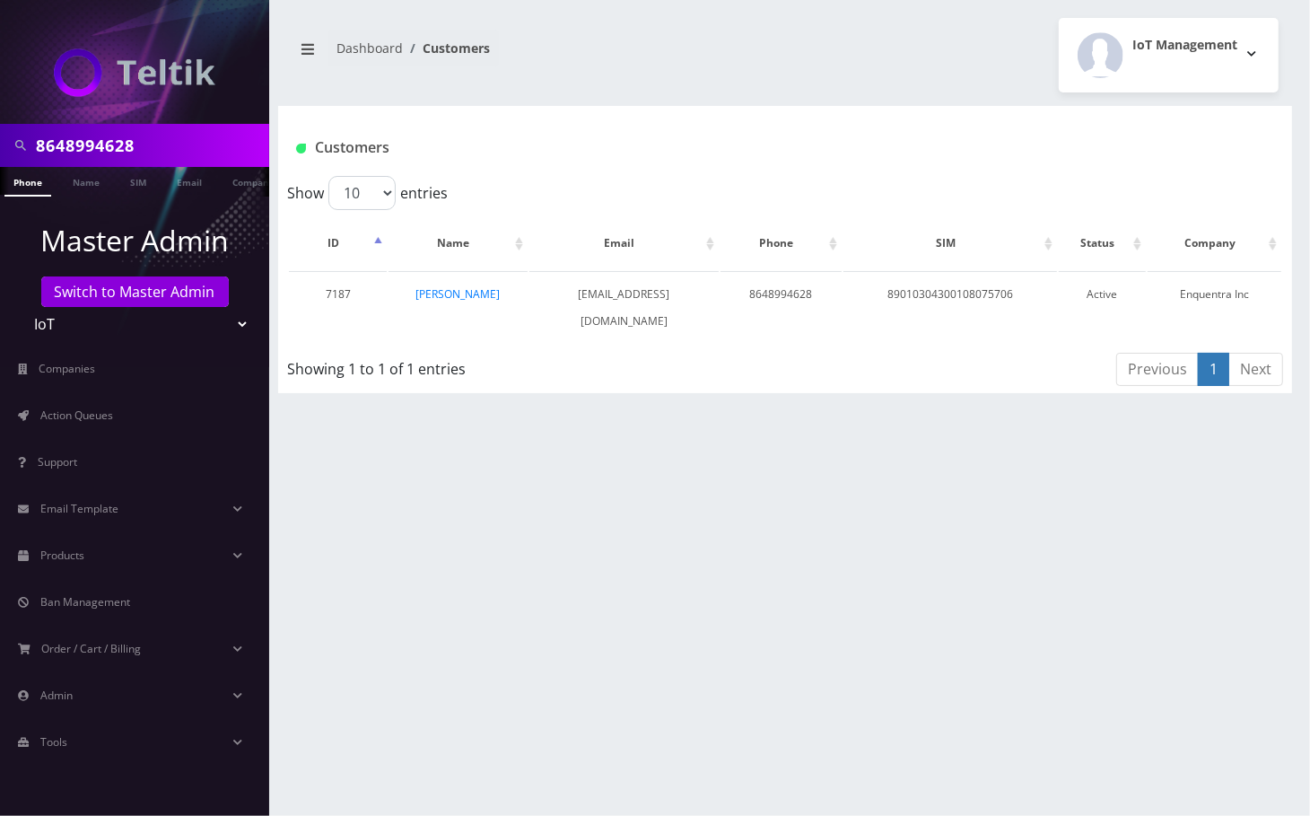
click at [115, 136] on input "8648994628" at bounding box center [150, 145] width 229 height 34
